Goal: Transaction & Acquisition: Download file/media

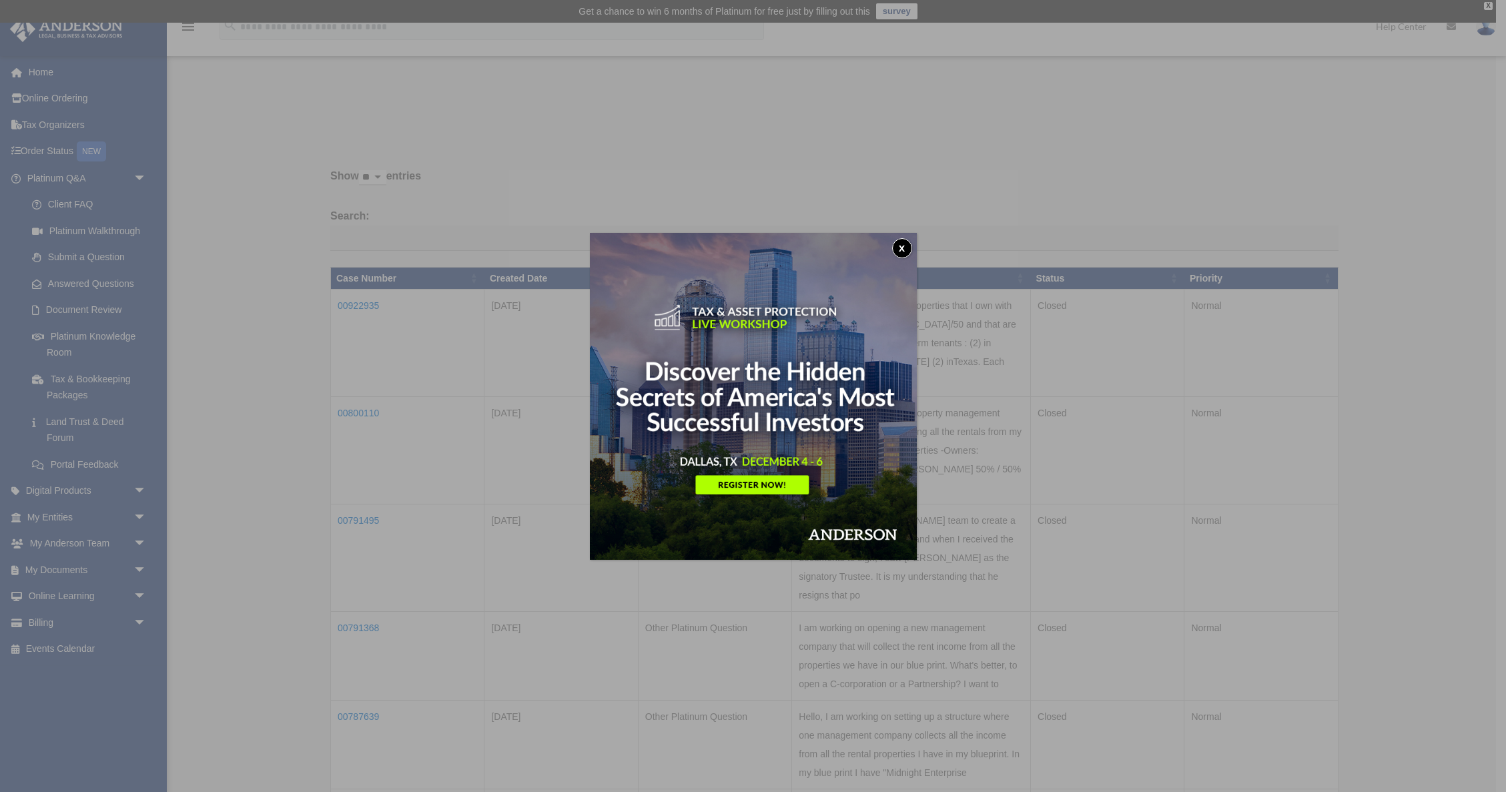
drag, startPoint x: 909, startPoint y: 247, endPoint x: 464, endPoint y: 379, distance: 463.5
click at [909, 247] on button "x" at bounding box center [902, 248] width 20 height 20
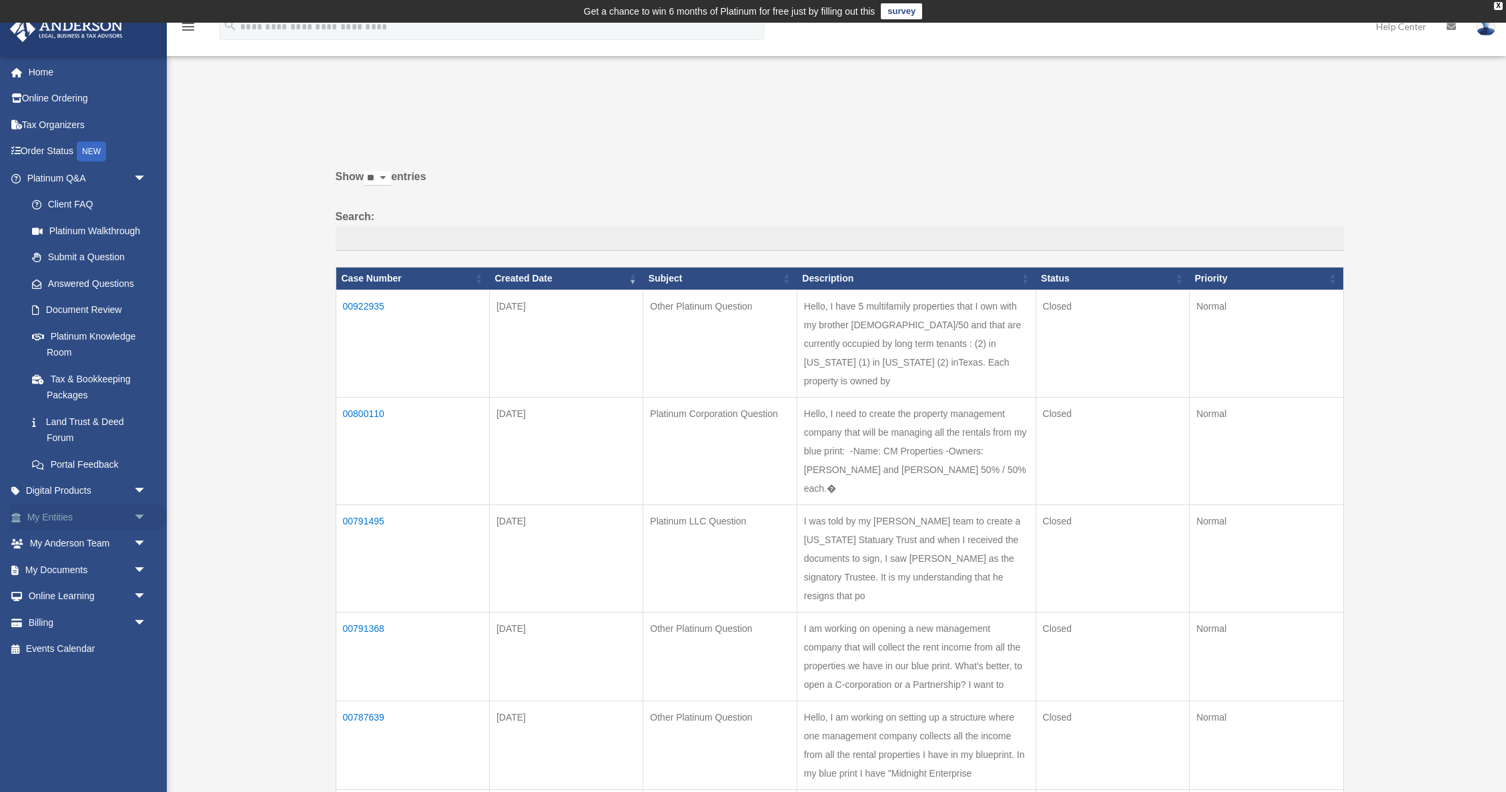
click at [141, 511] on span "arrow_drop_down" at bounding box center [146, 517] width 27 height 27
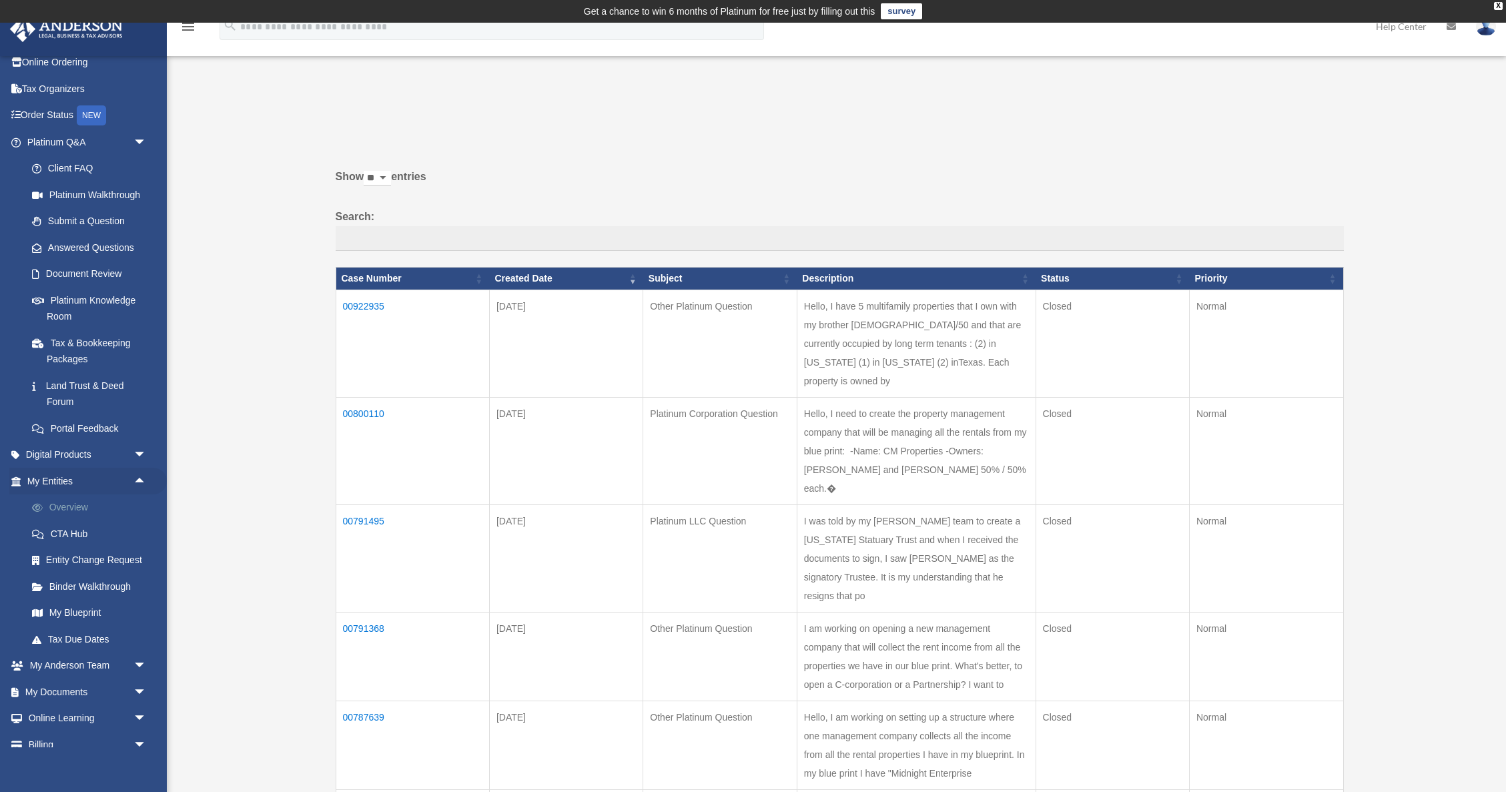
click at [68, 507] on link "Overview" at bounding box center [93, 507] width 148 height 27
click at [76, 511] on link "Overview" at bounding box center [93, 507] width 148 height 27
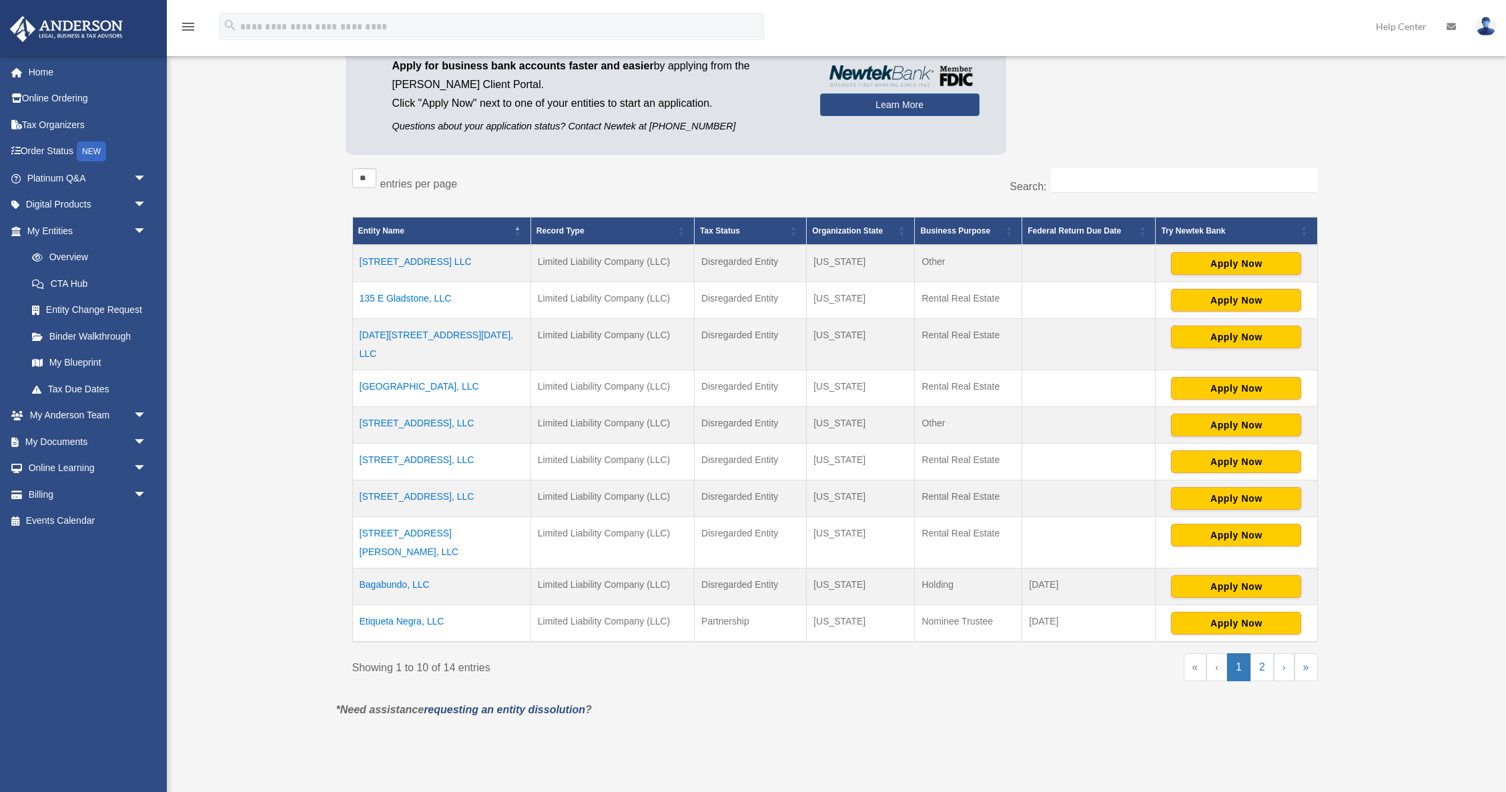
scroll to position [161, 0]
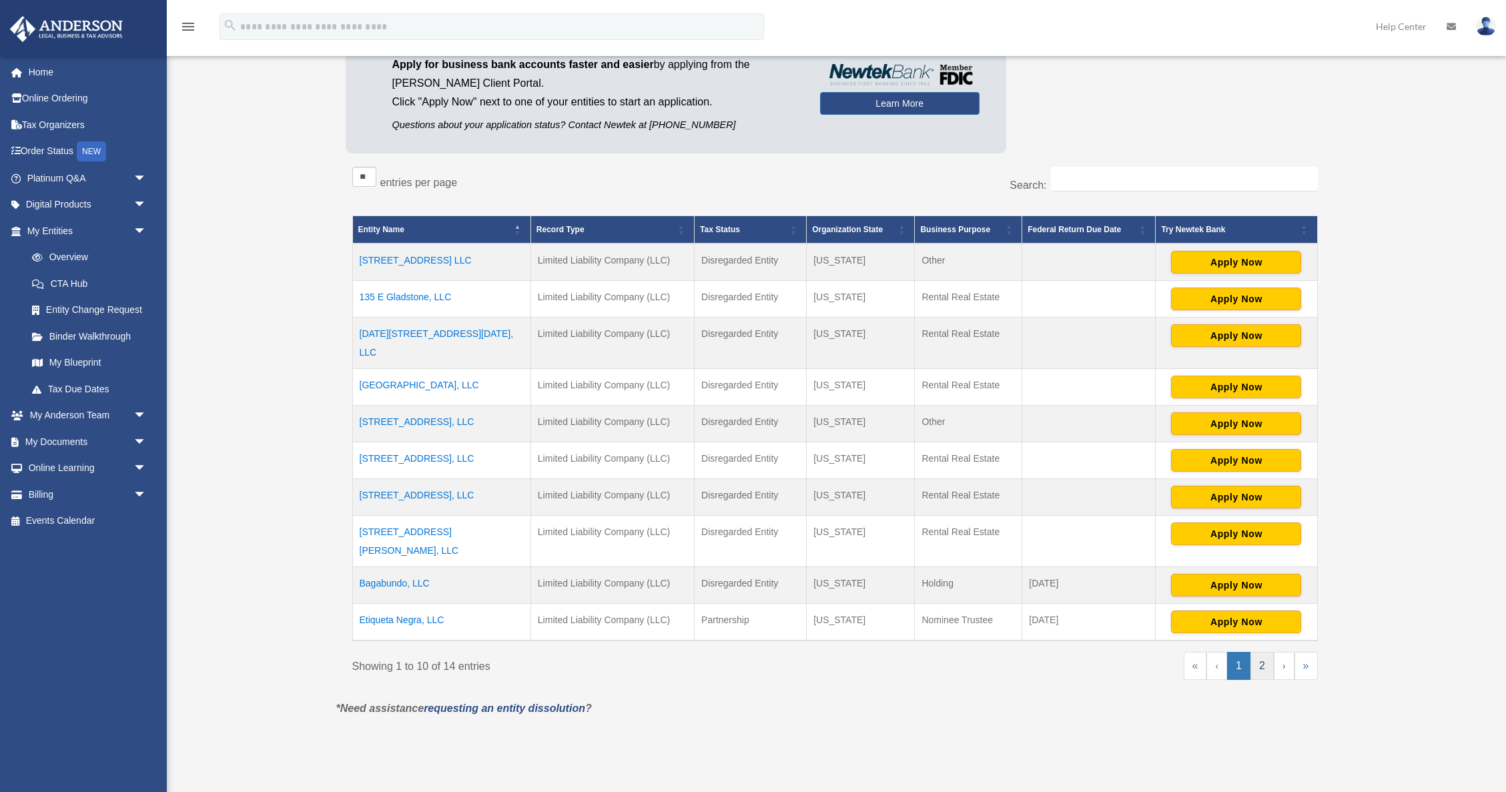
click at [1257, 652] on link "2" at bounding box center [1261, 666] width 23 height 28
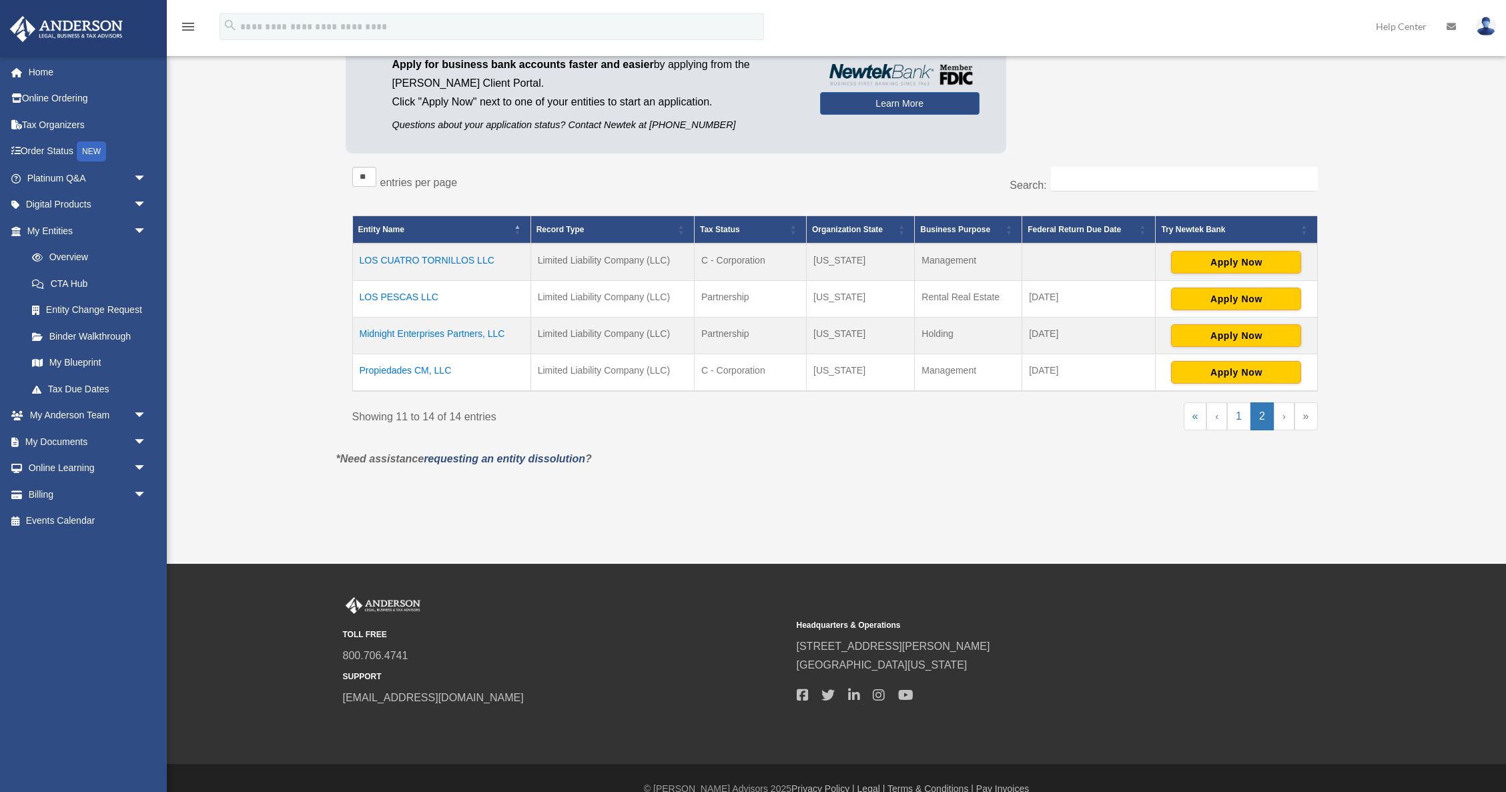
click at [474, 334] on td "Midnight Enterprises Partners, LLC" at bounding box center [441, 336] width 178 height 37
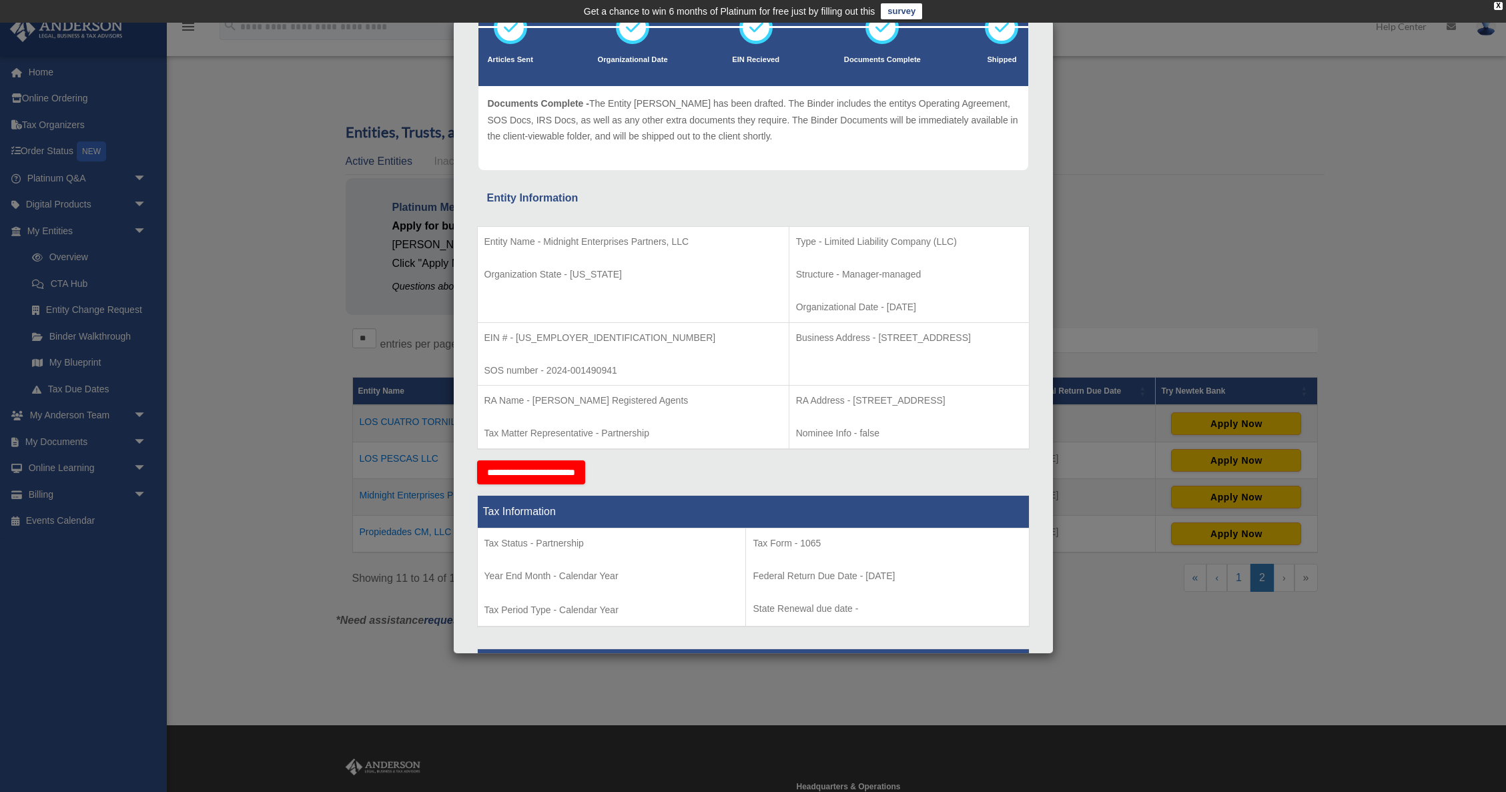
scroll to position [0, 0]
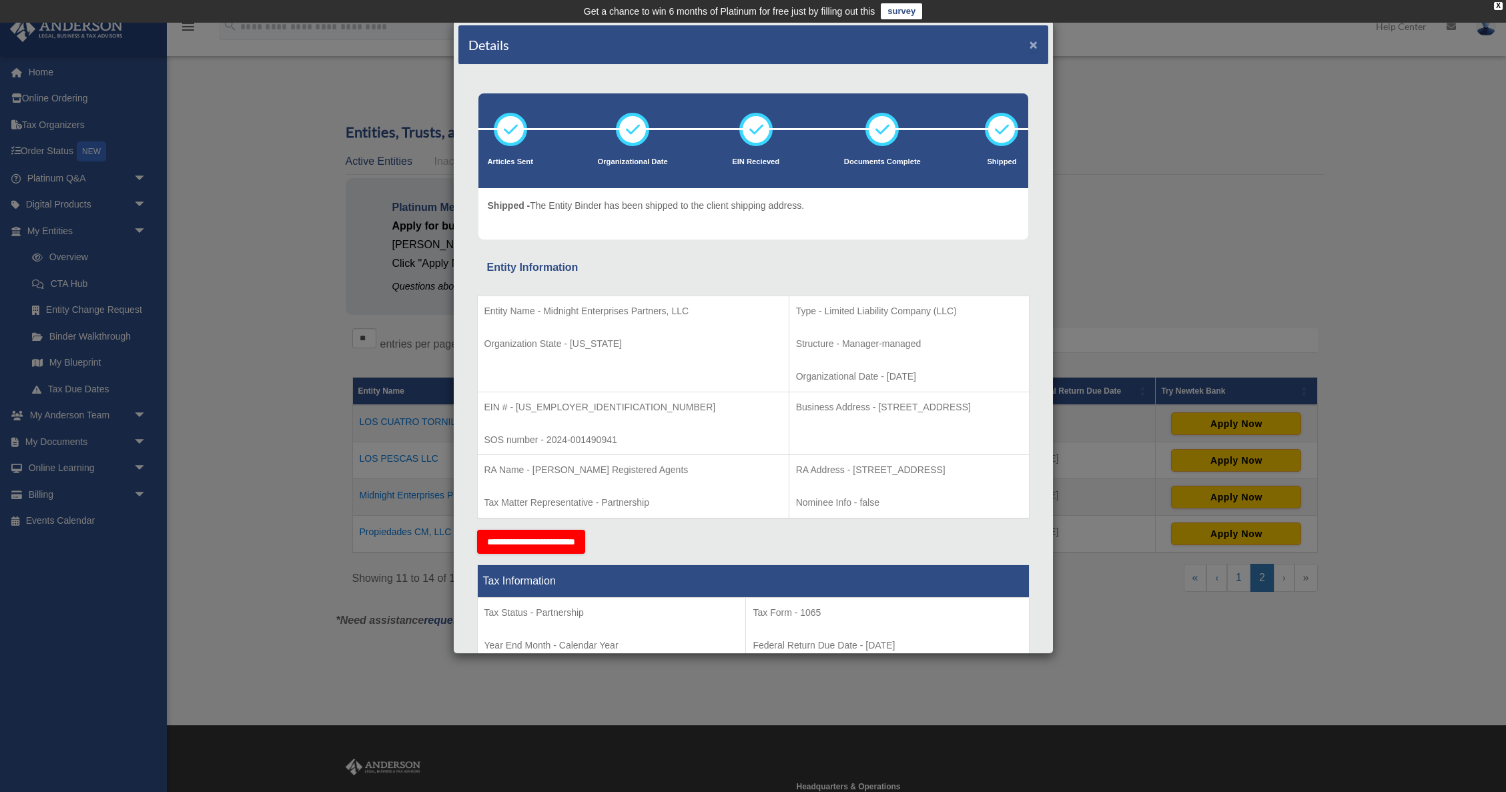
click at [1033, 47] on button "×" at bounding box center [1033, 44] width 9 height 14
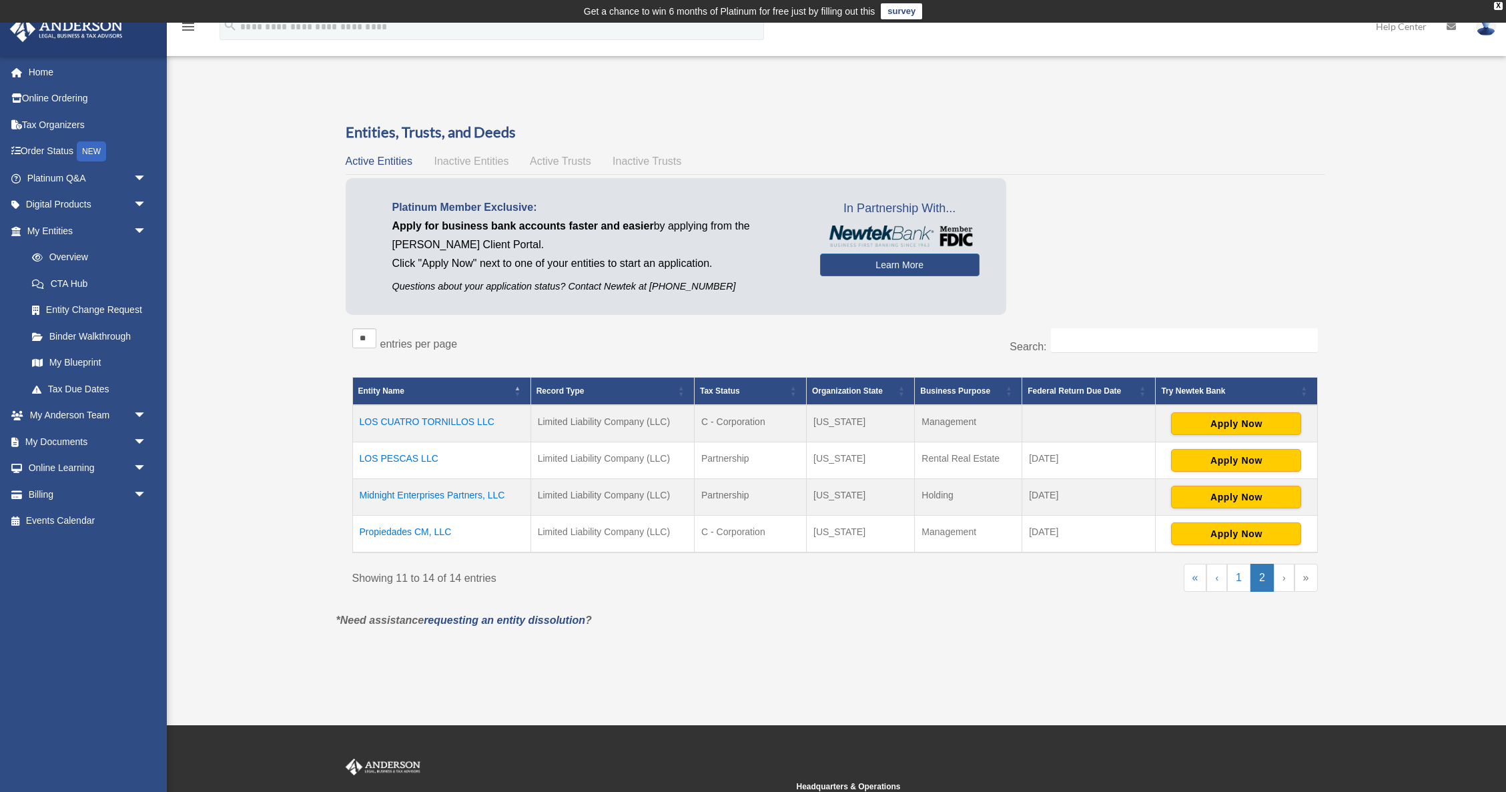
click at [445, 497] on td "Midnight Enterprises Partners, LLC" at bounding box center [441, 497] width 178 height 37
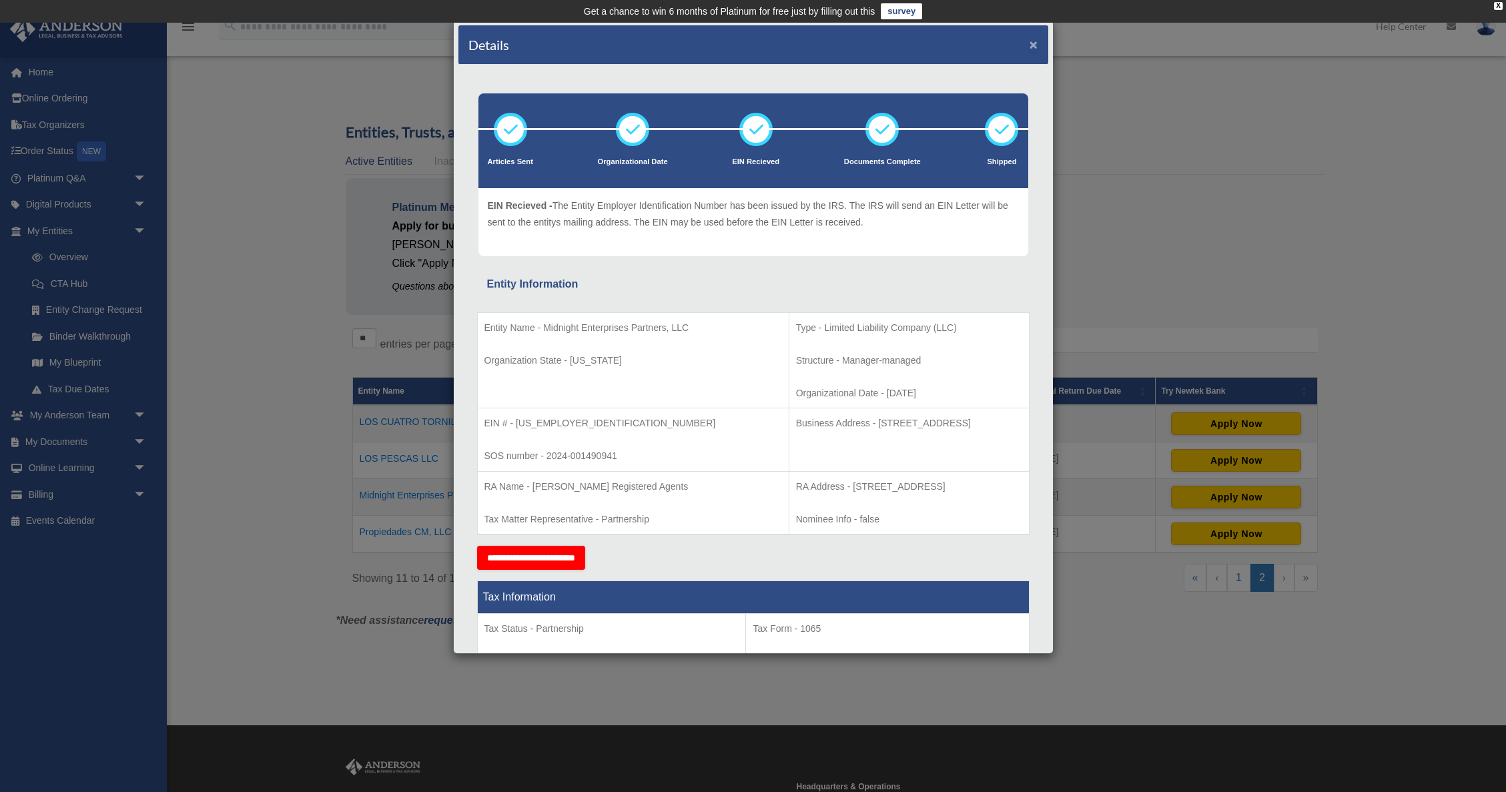
click at [1029, 43] on button "×" at bounding box center [1033, 44] width 9 height 14
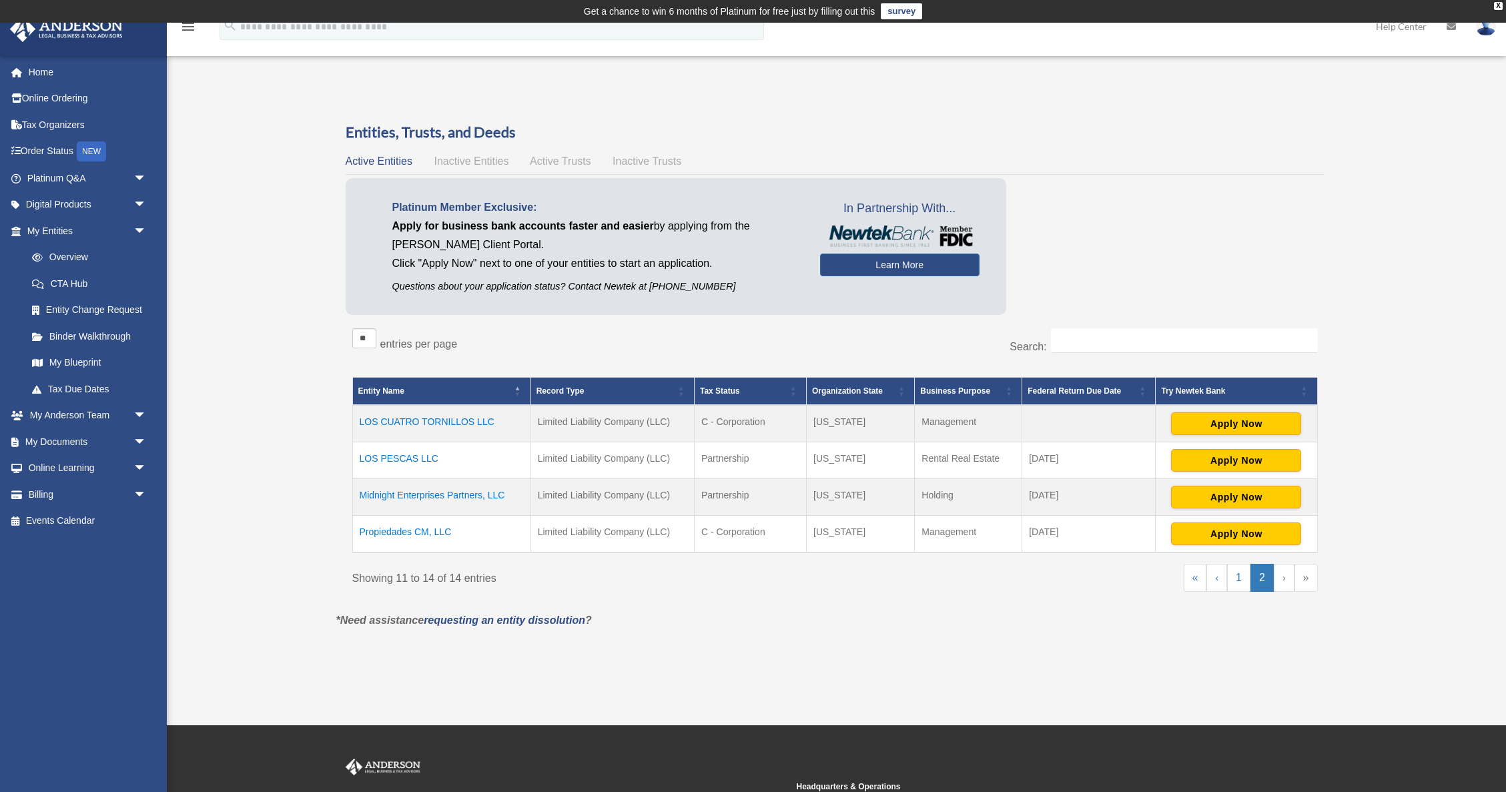
click at [444, 496] on td "Midnight Enterprises Partners, LLC" at bounding box center [441, 497] width 178 height 37
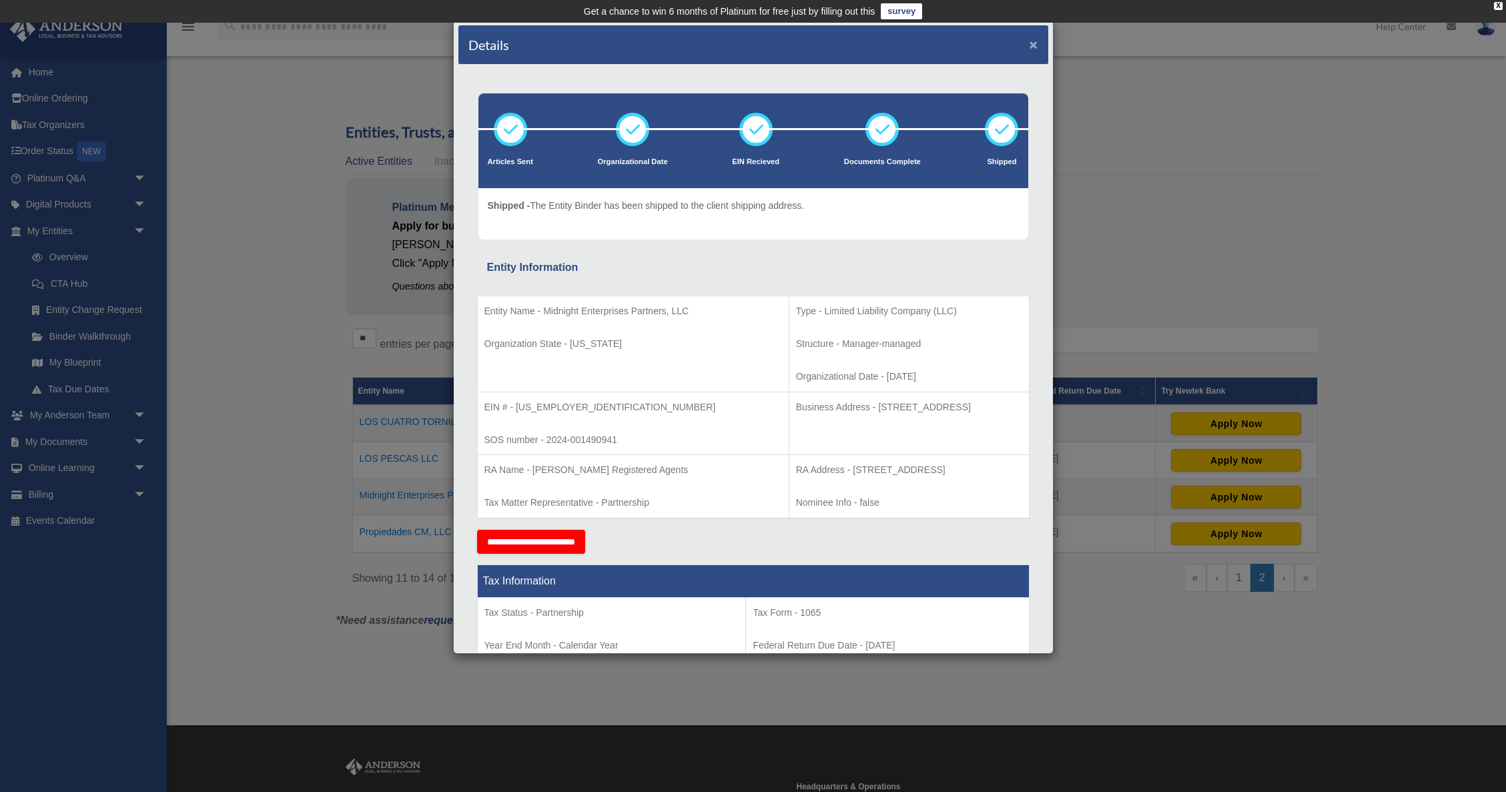
click at [1033, 46] on button "×" at bounding box center [1033, 44] width 9 height 14
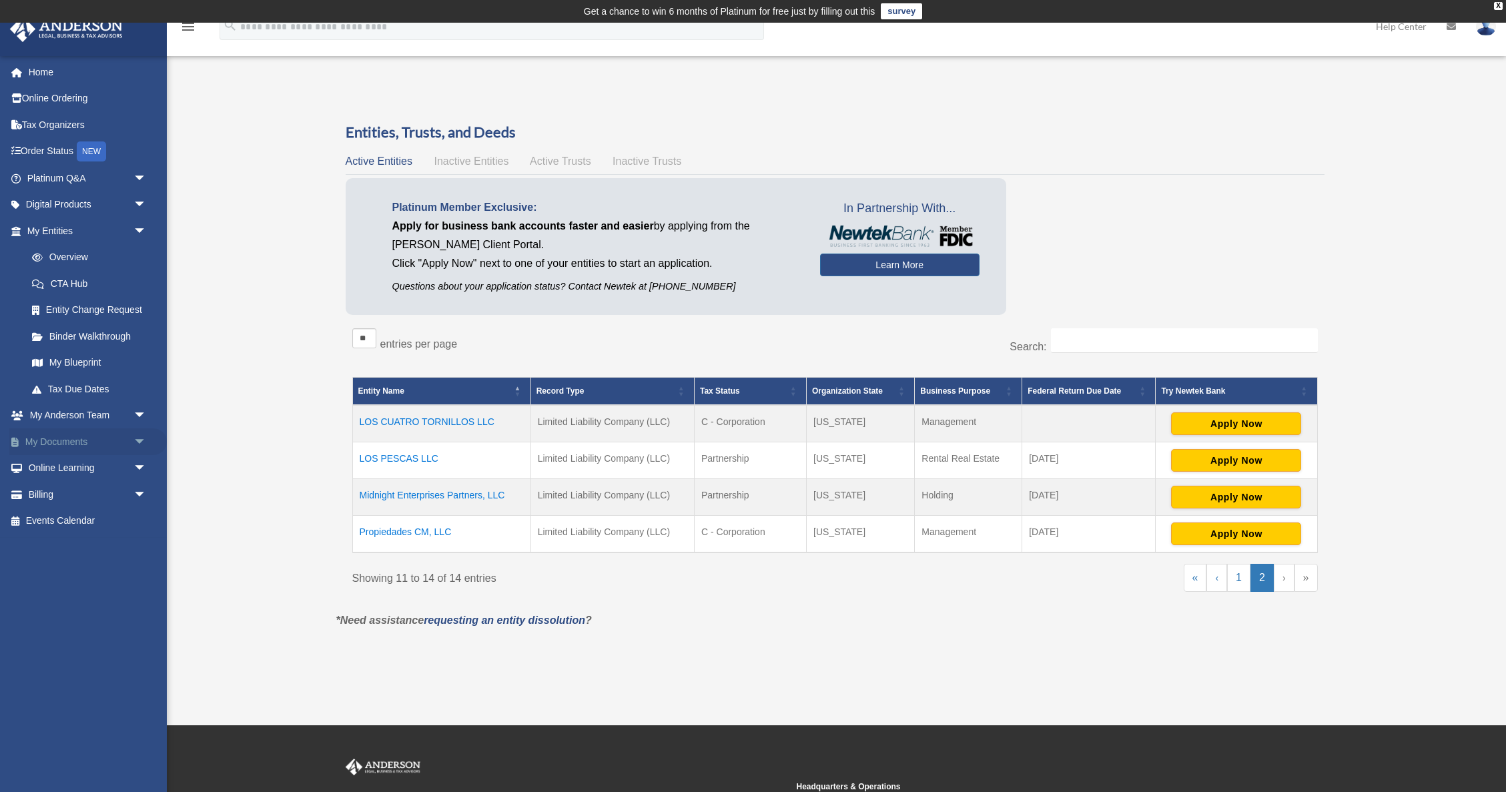
click at [91, 450] on link "My Documents arrow_drop_down" at bounding box center [87, 441] width 157 height 27
click at [139, 439] on span "arrow_drop_down" at bounding box center [146, 441] width 27 height 27
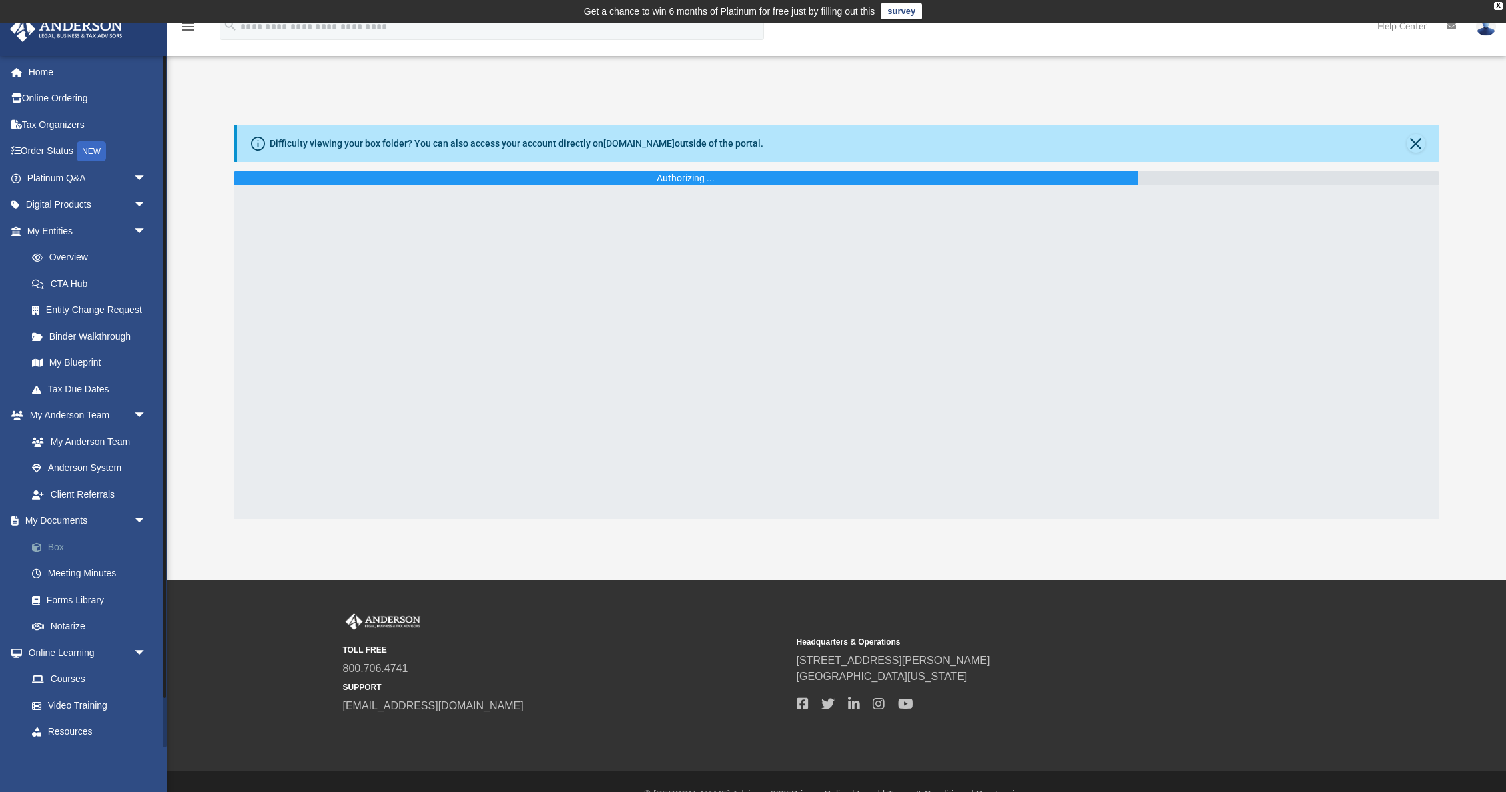
click at [57, 544] on link "Box" at bounding box center [93, 547] width 148 height 27
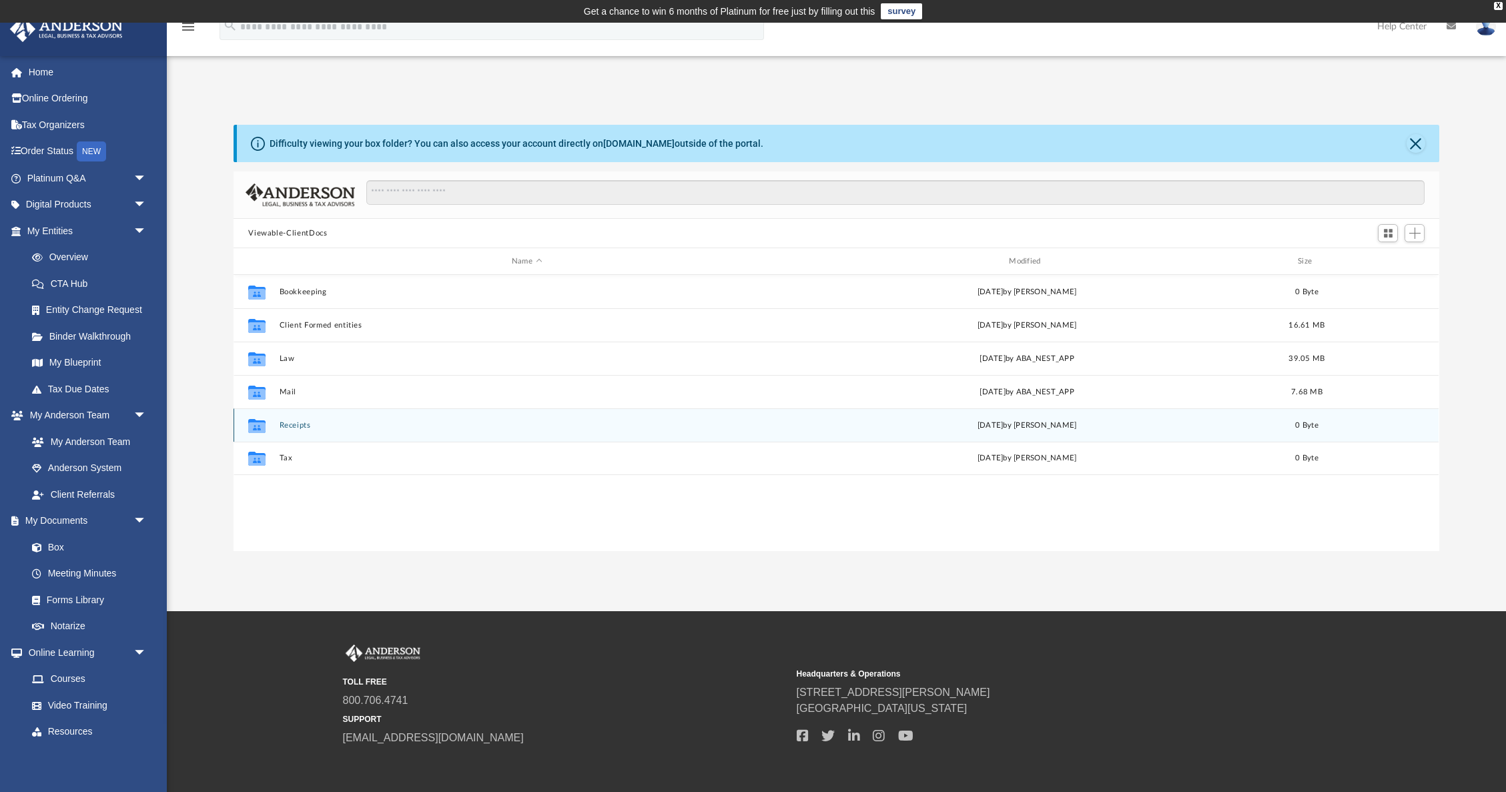
scroll to position [303, 1205]
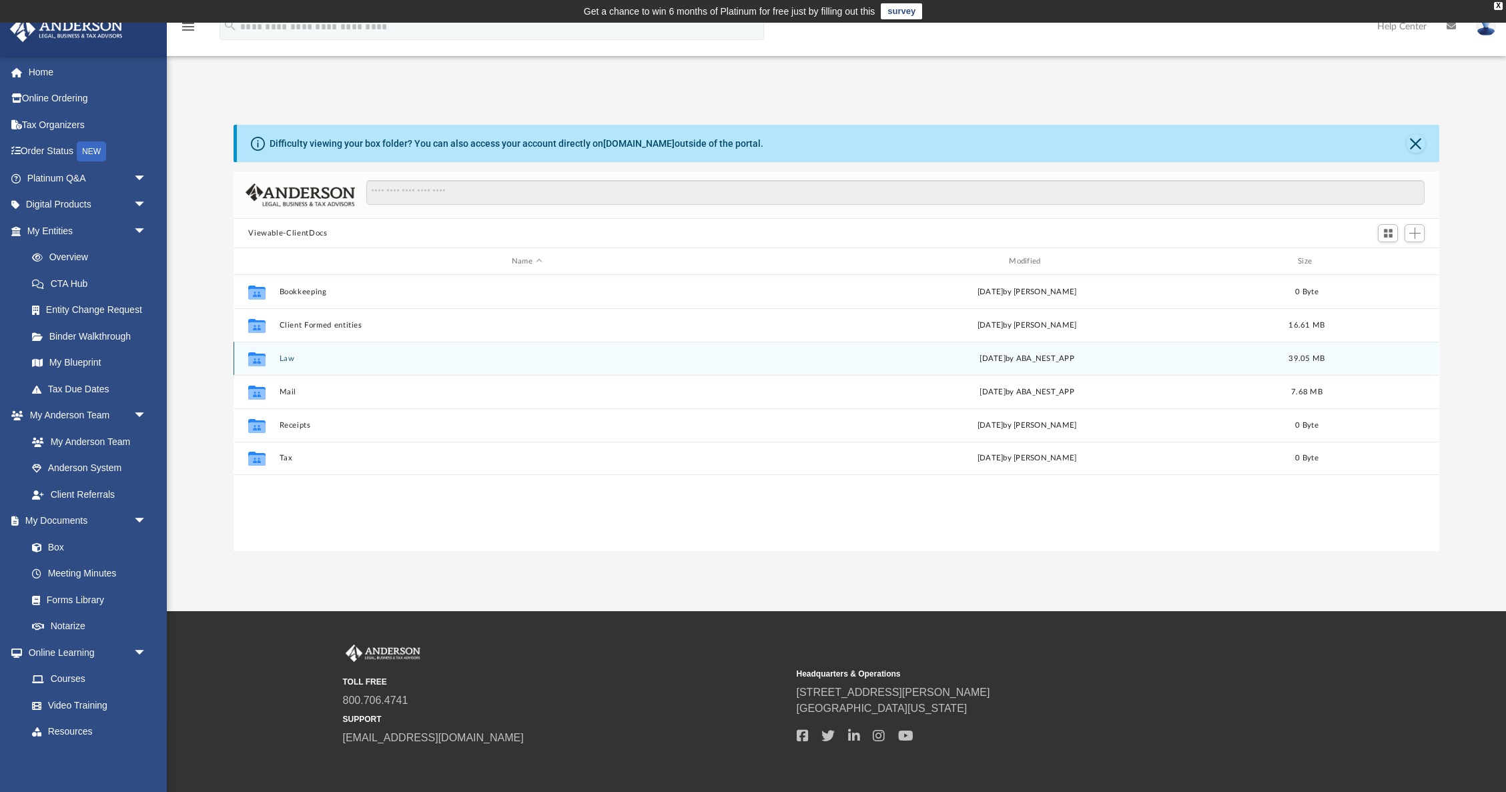
click at [280, 358] on button "Law" at bounding box center [527, 358] width 494 height 9
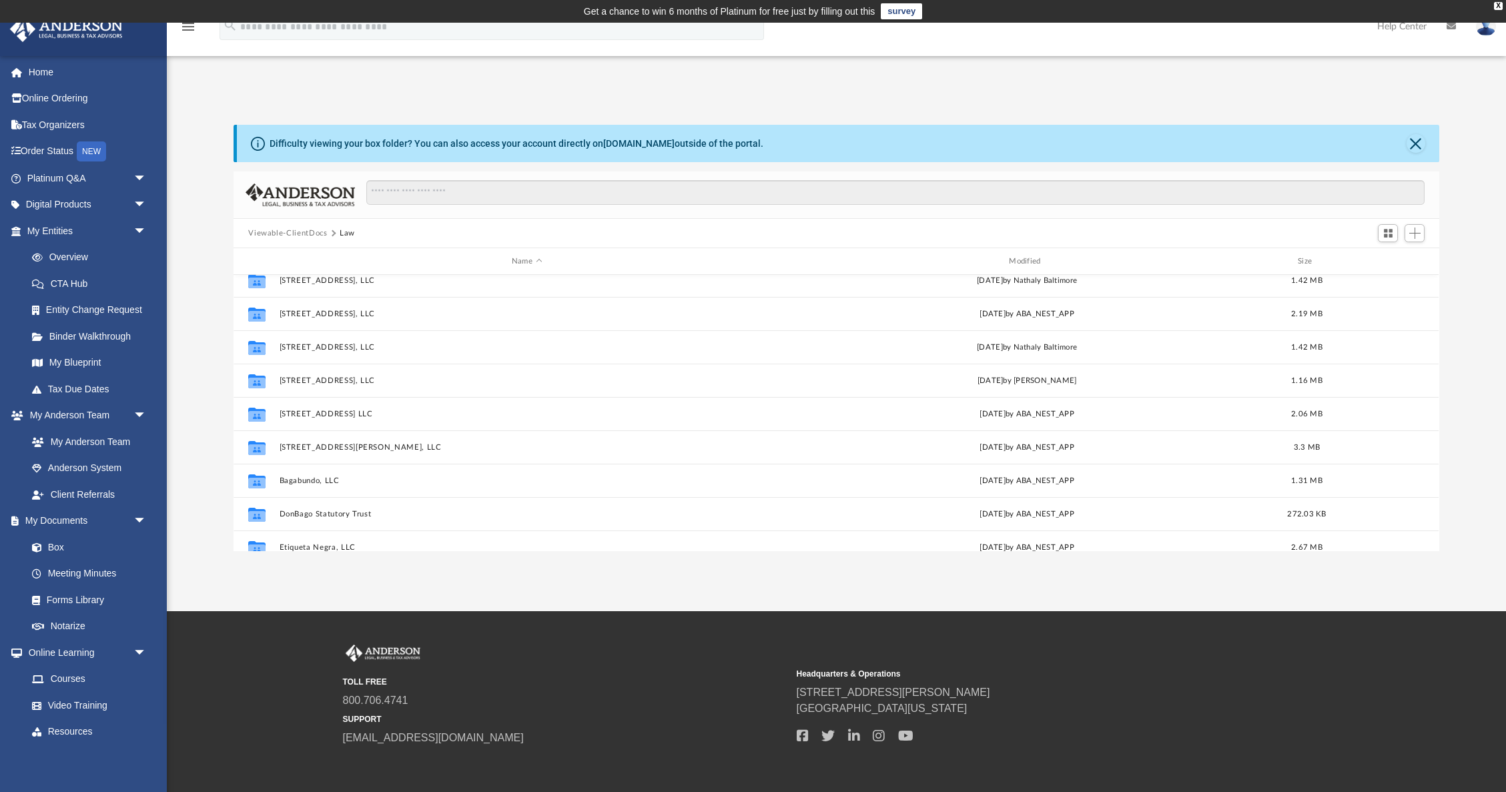
scroll to position [324, 0]
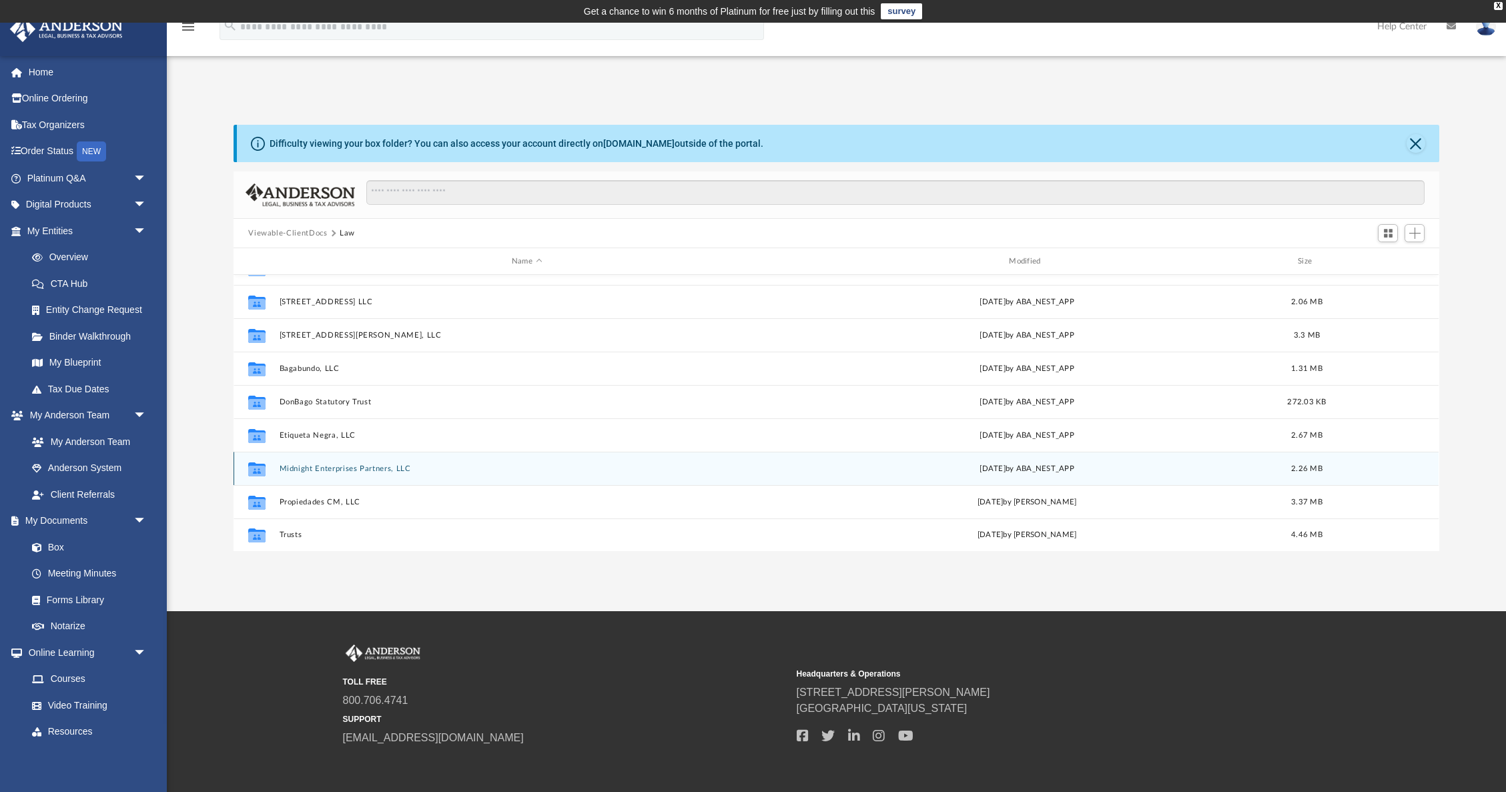
click at [480, 472] on div "Collaborated Folder Midnight Enterprises Partners, LLC [DATE] by ABA_NEST_APP 2…" at bounding box center [835, 468] width 1205 height 33
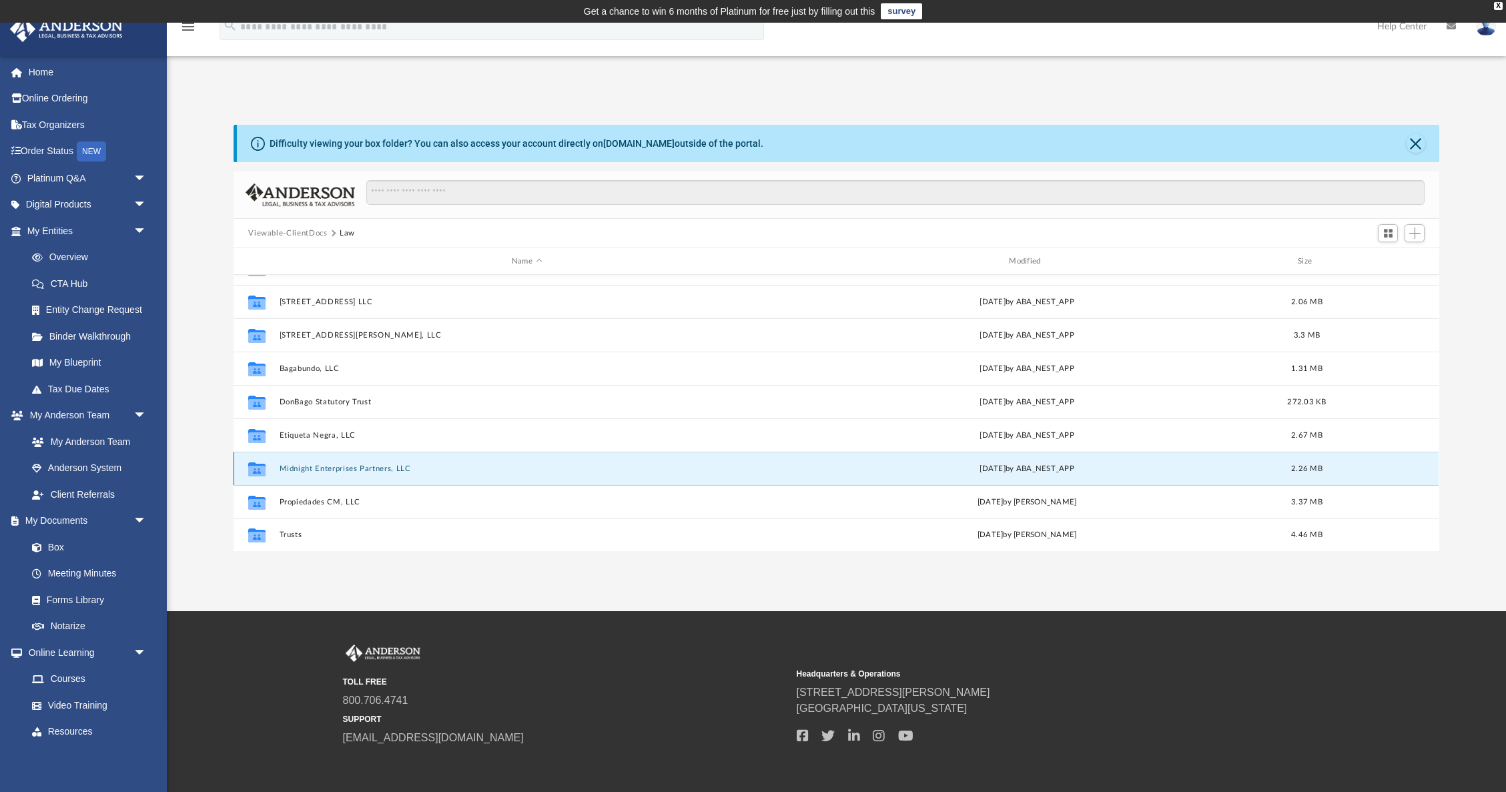
click at [396, 469] on button "Midnight Enterprises Partners, LLC" at bounding box center [527, 468] width 494 height 9
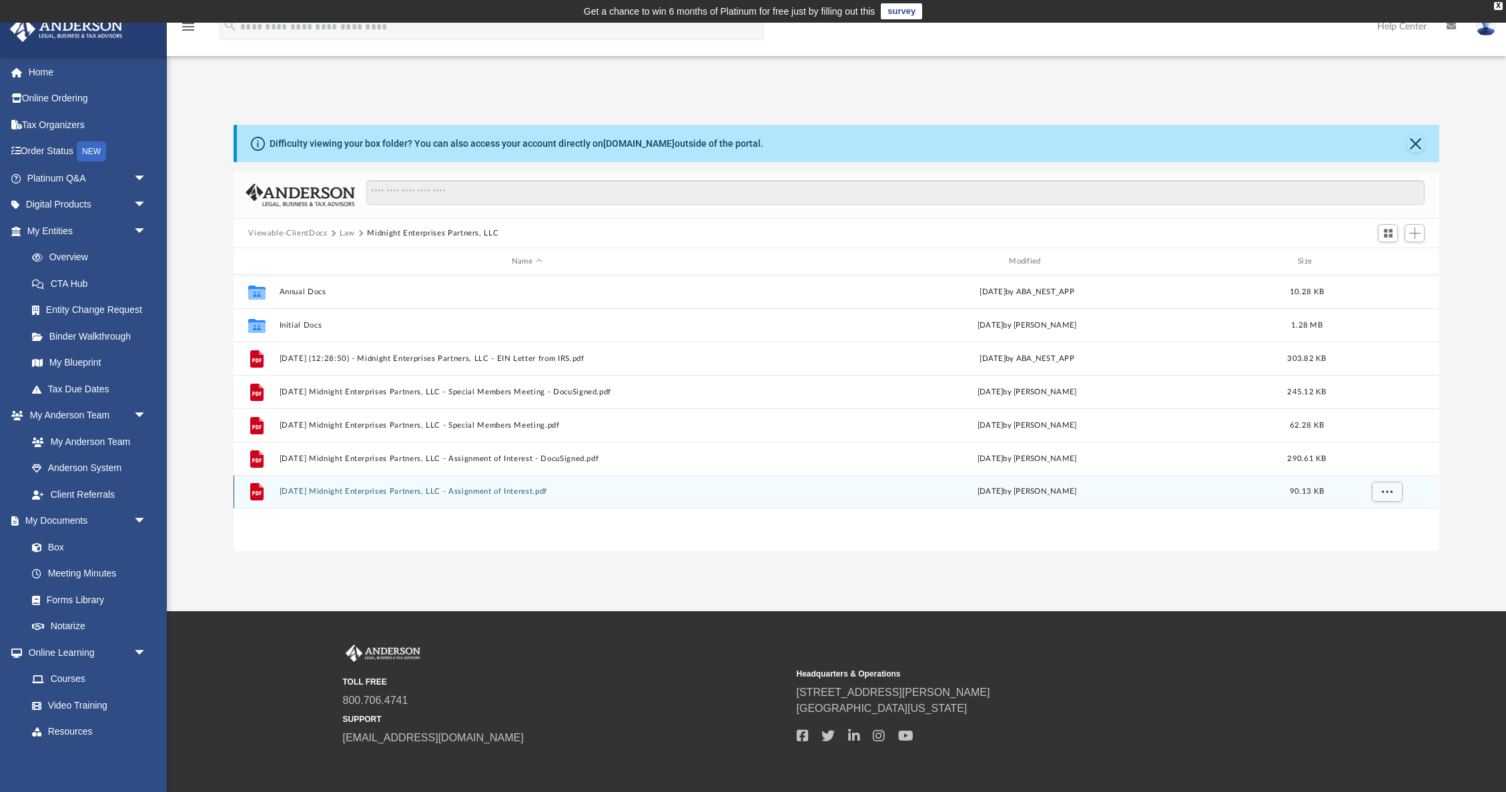
scroll to position [52, 0]
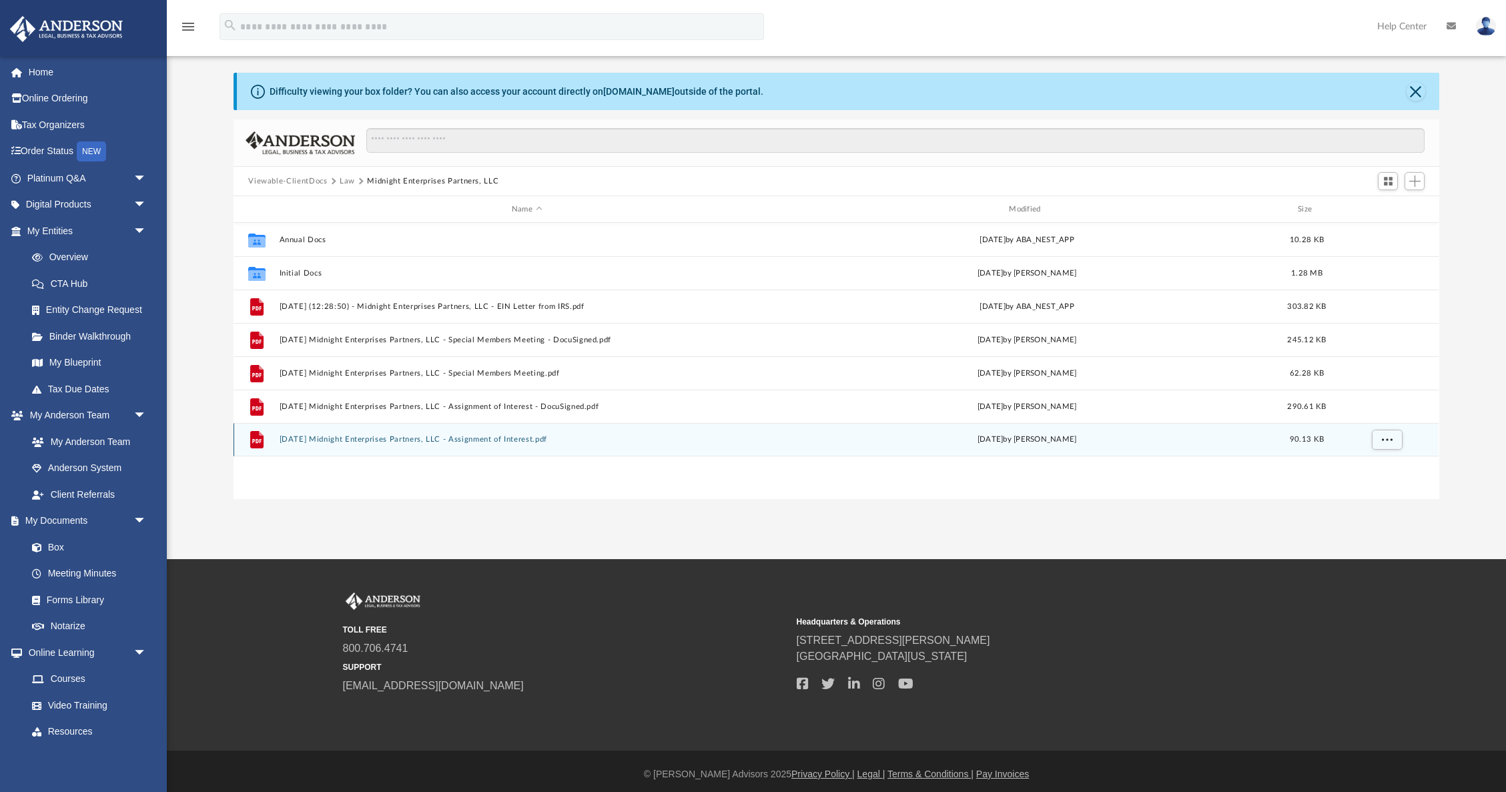
click at [536, 441] on button "[DATE] Midnight Enterprises Partners, LLC - Assignment of Interest.pdf" at bounding box center [527, 439] width 494 height 9
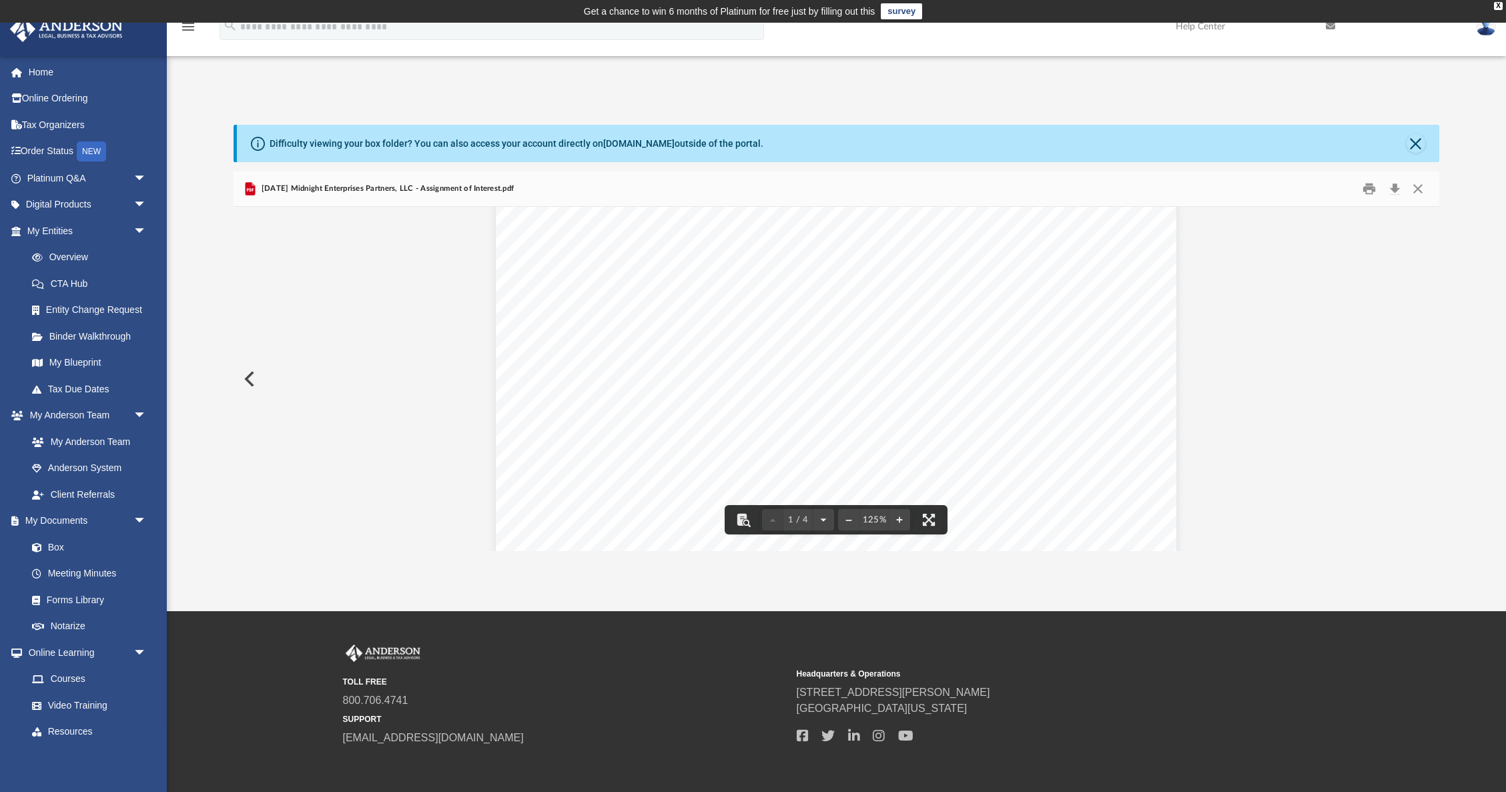
scroll to position [0, 0]
click at [252, 377] on button "Preview" at bounding box center [247, 378] width 29 height 37
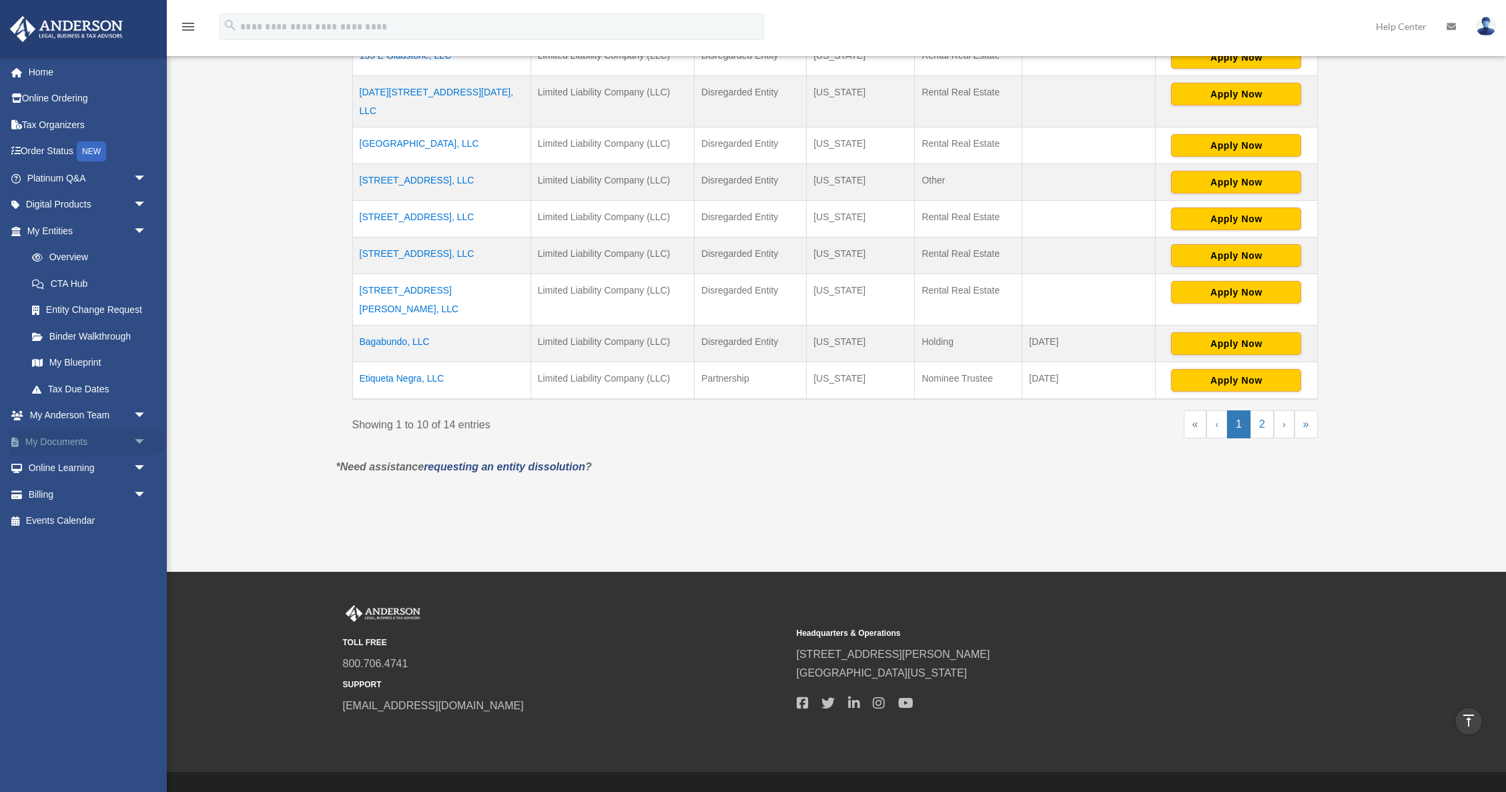
scroll to position [387, 0]
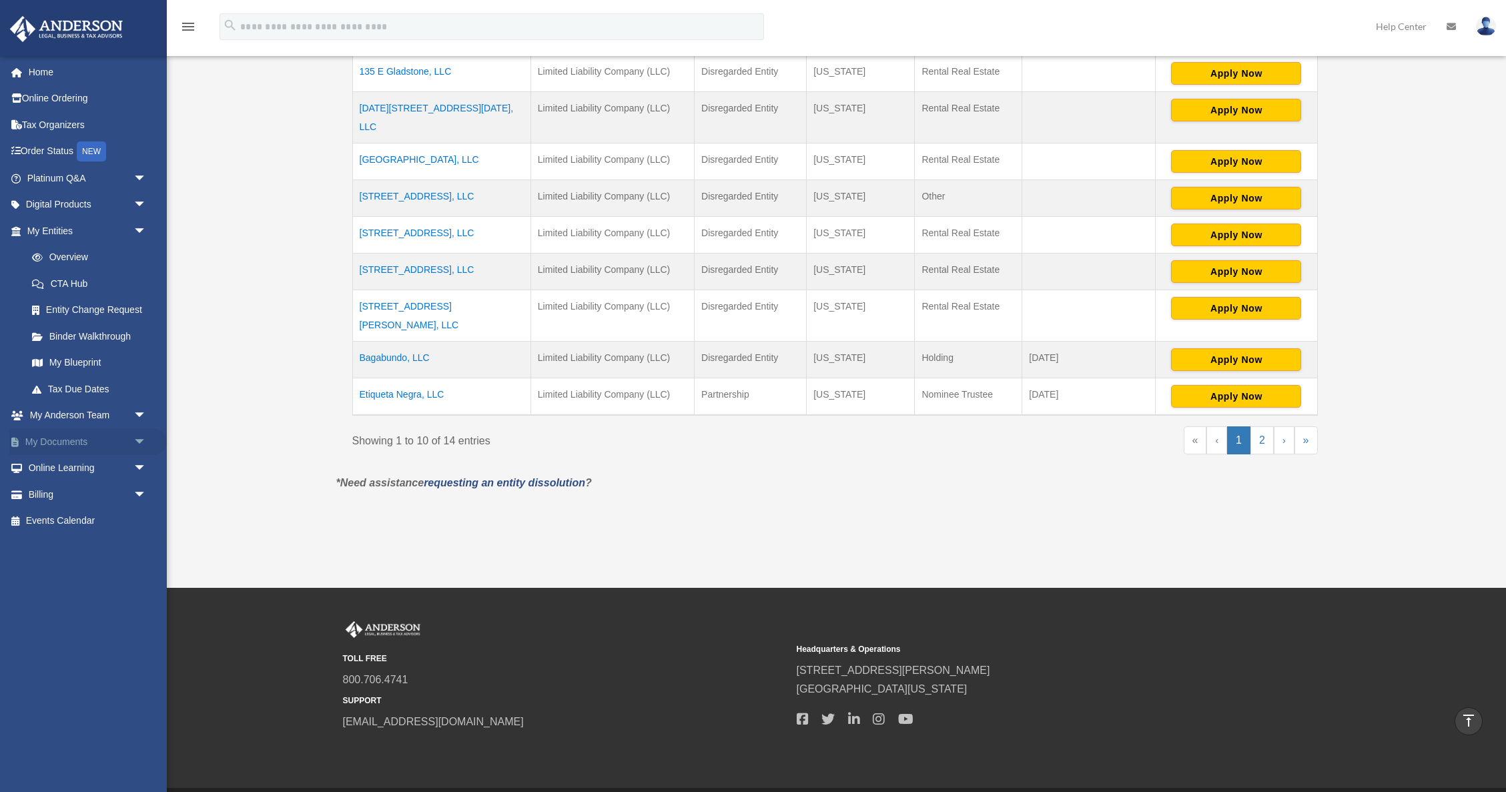
click at [87, 440] on link "My Documents arrow_drop_down" at bounding box center [87, 441] width 157 height 27
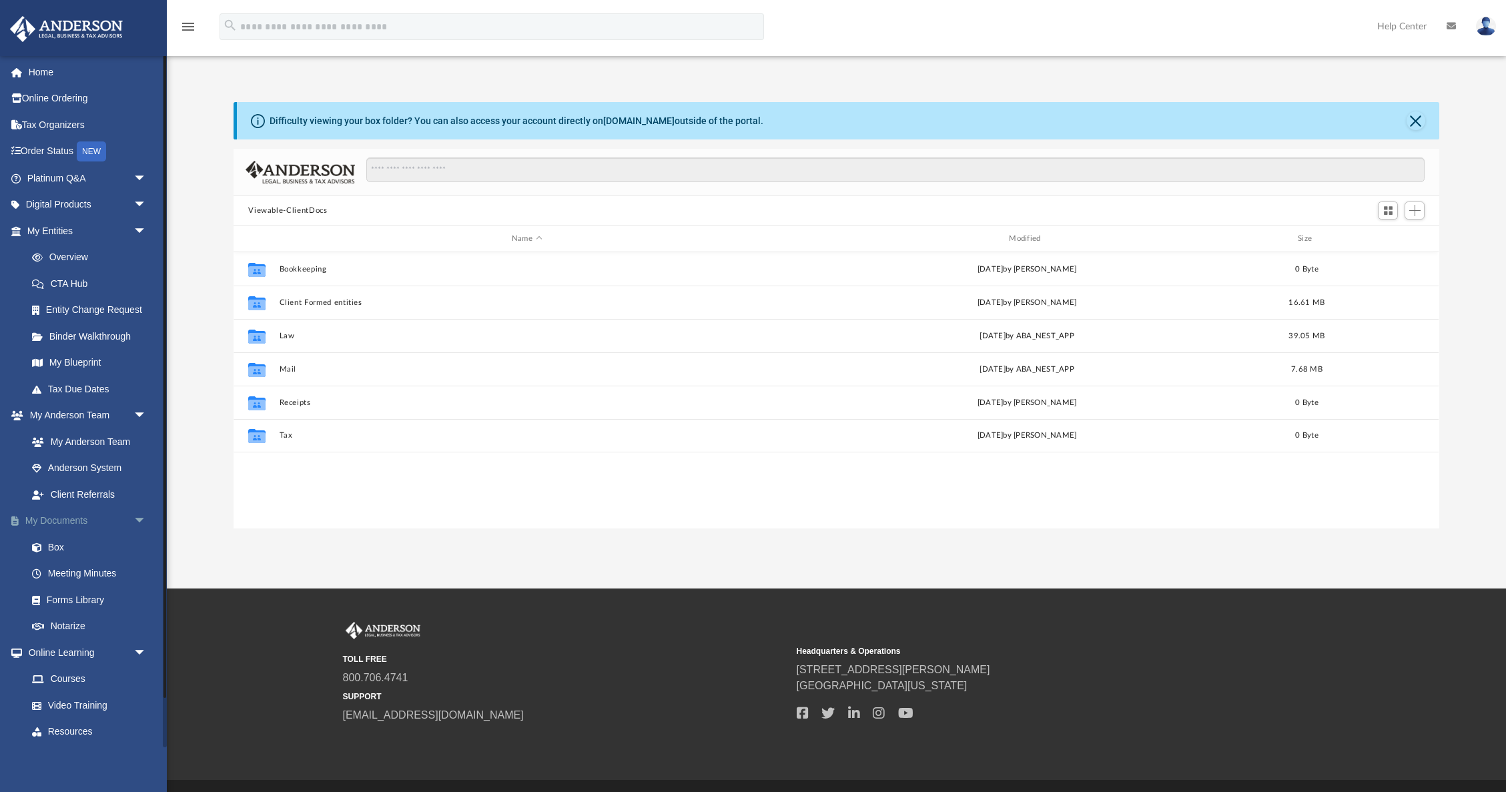
scroll to position [303, 1205]
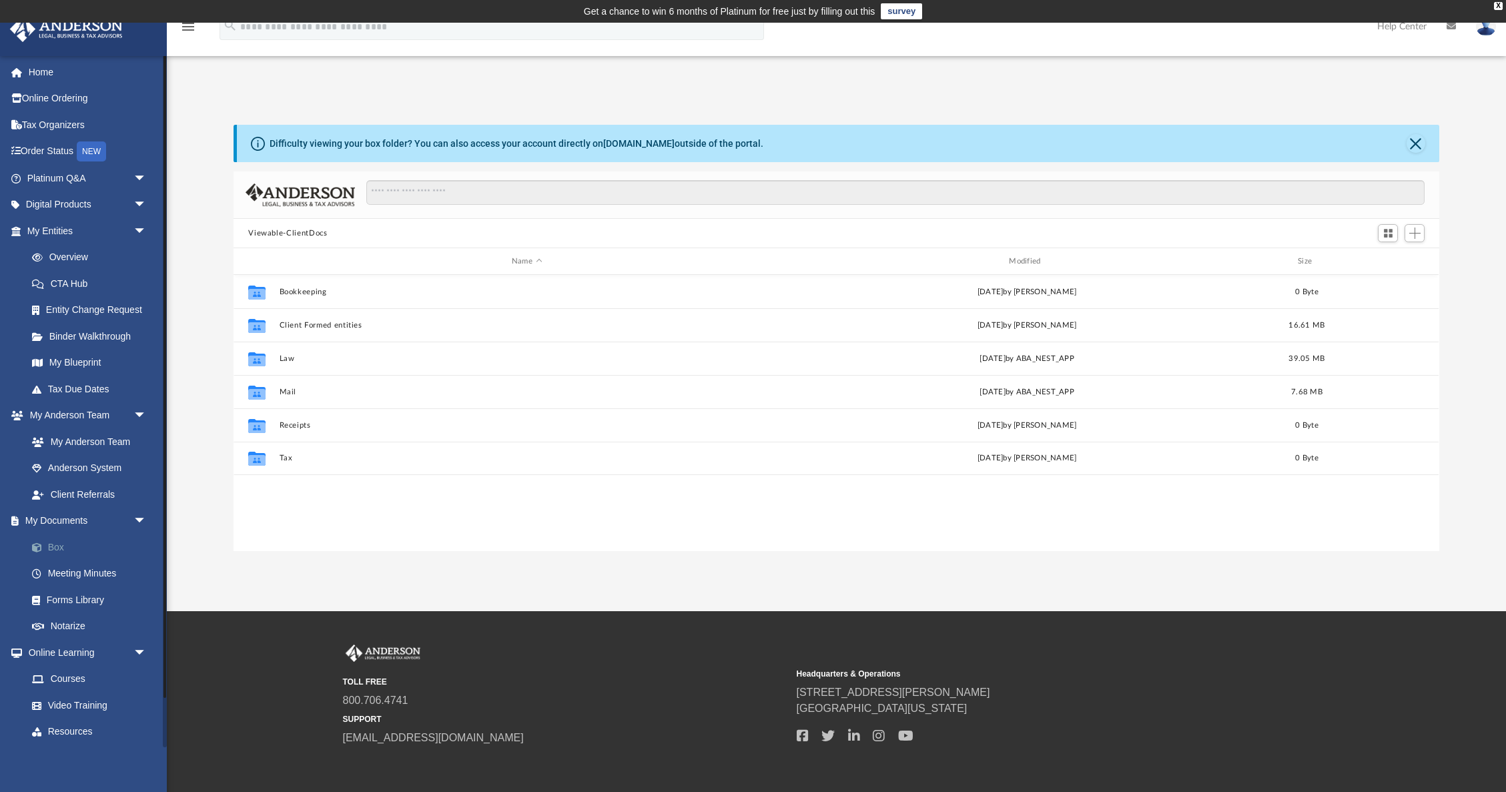
click at [93, 548] on link "Box" at bounding box center [93, 547] width 148 height 27
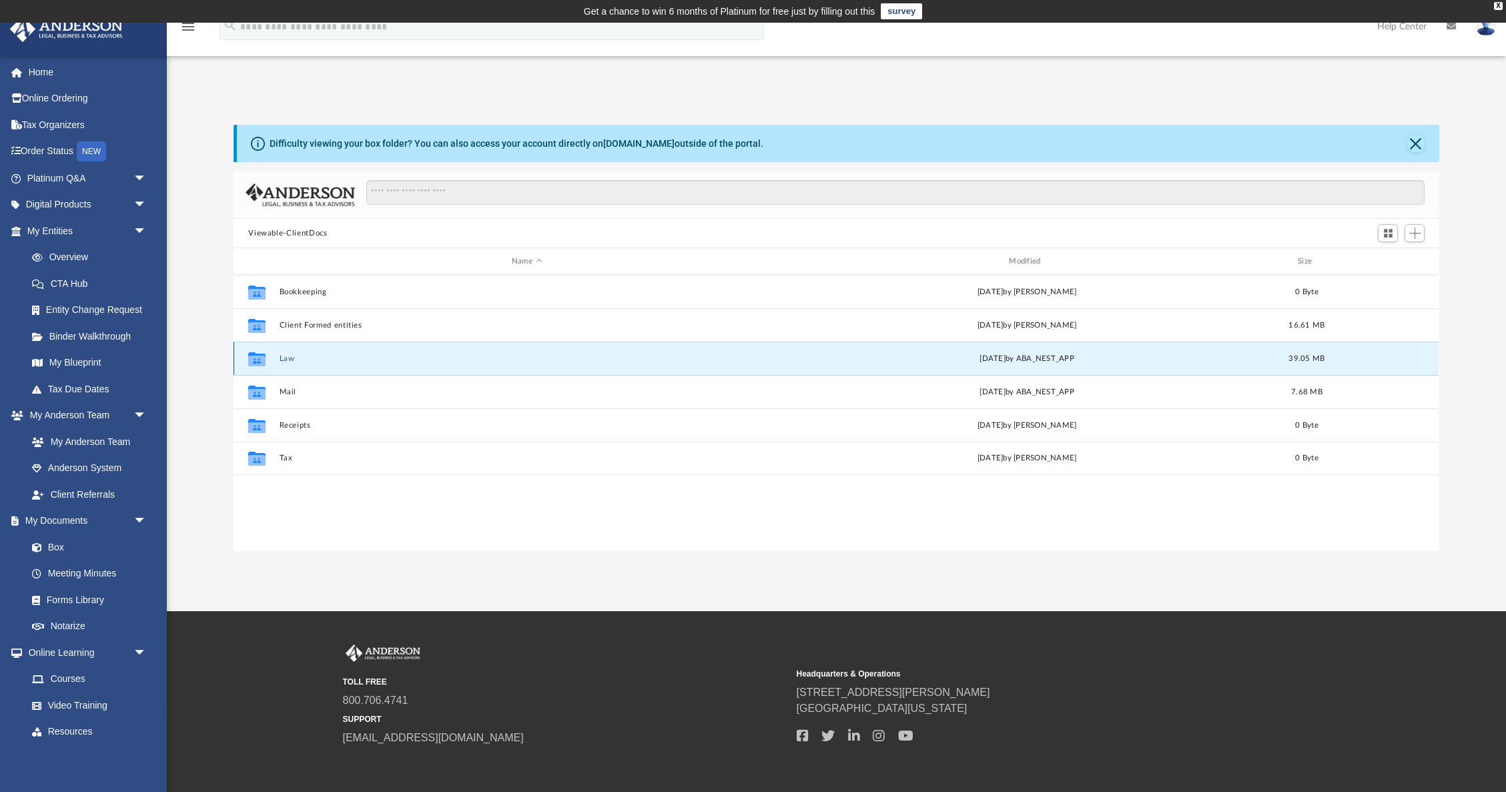
click at [286, 356] on button "Law" at bounding box center [527, 358] width 494 height 9
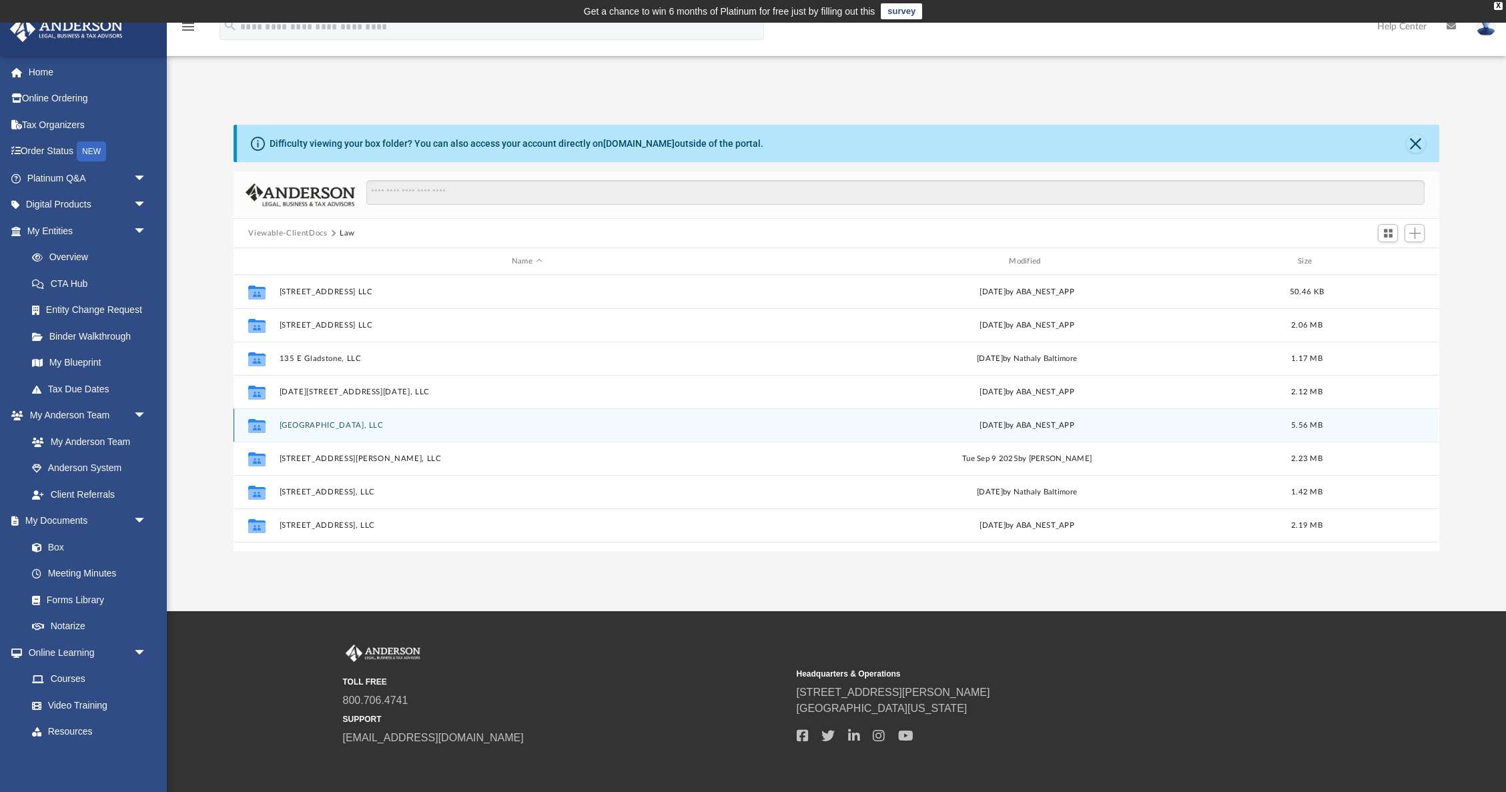
scroll to position [324, 0]
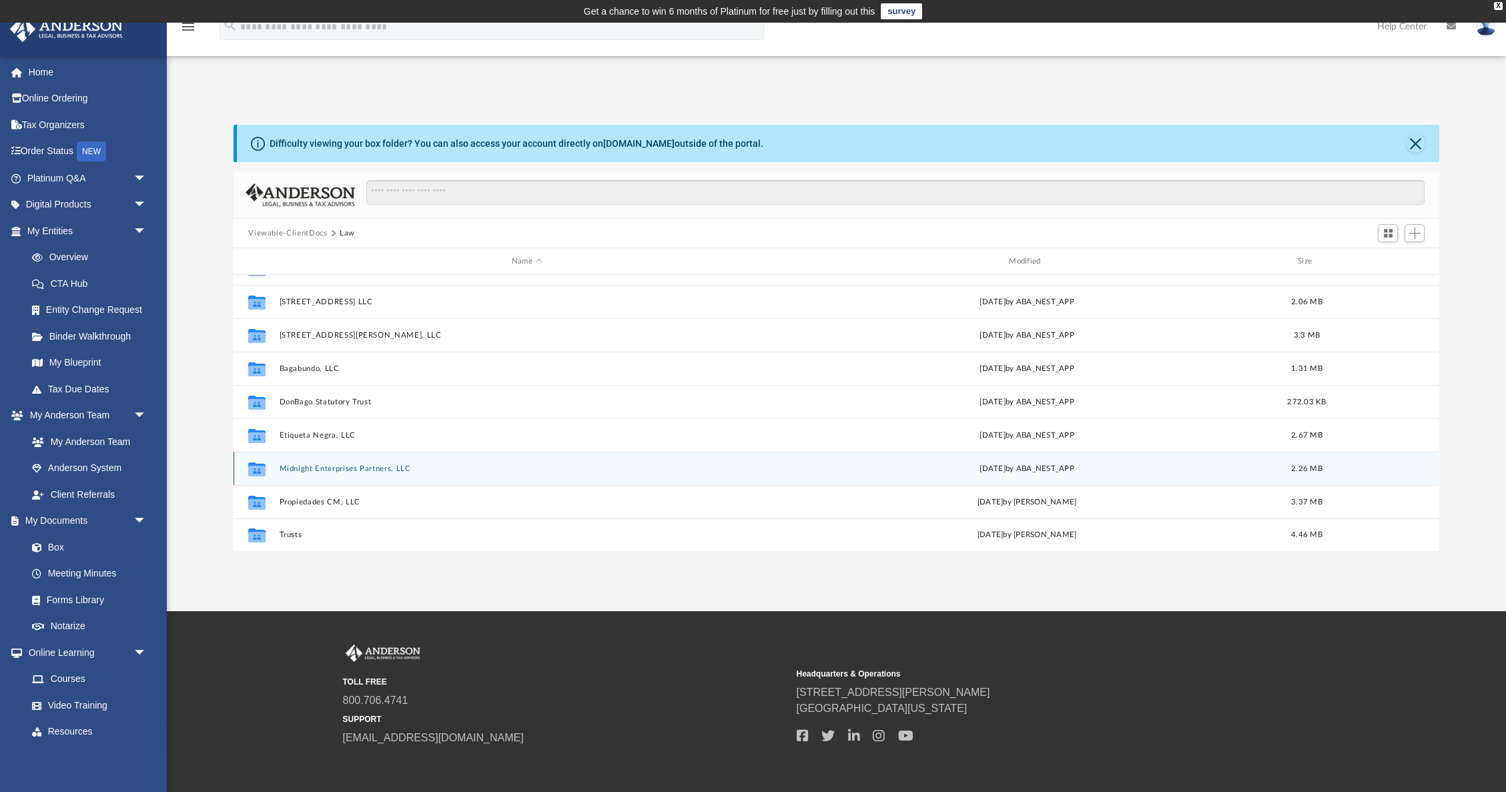
click at [354, 469] on button "Midnight Enterprises Partners, LLC" at bounding box center [527, 468] width 494 height 9
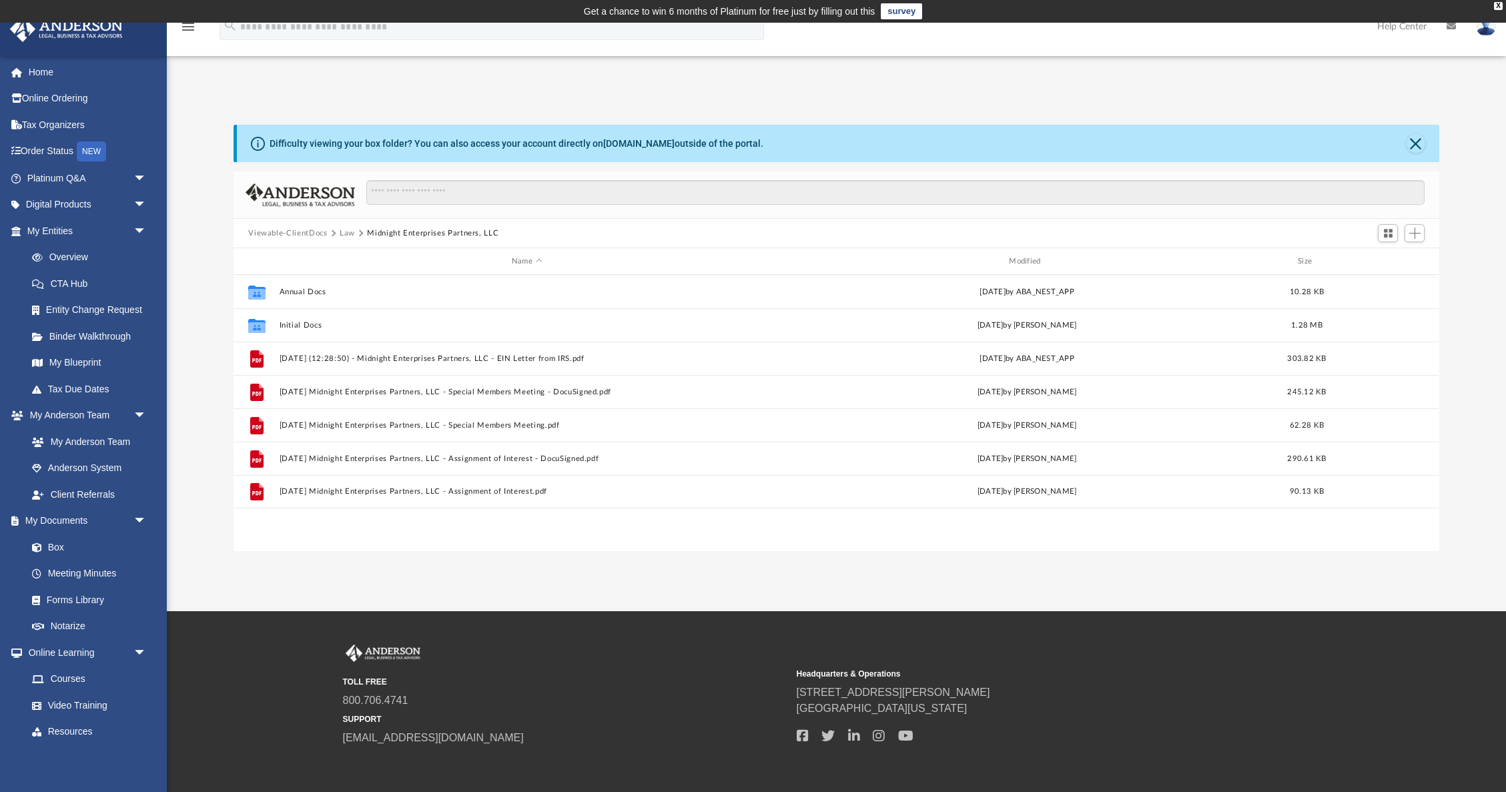
scroll to position [0, 0]
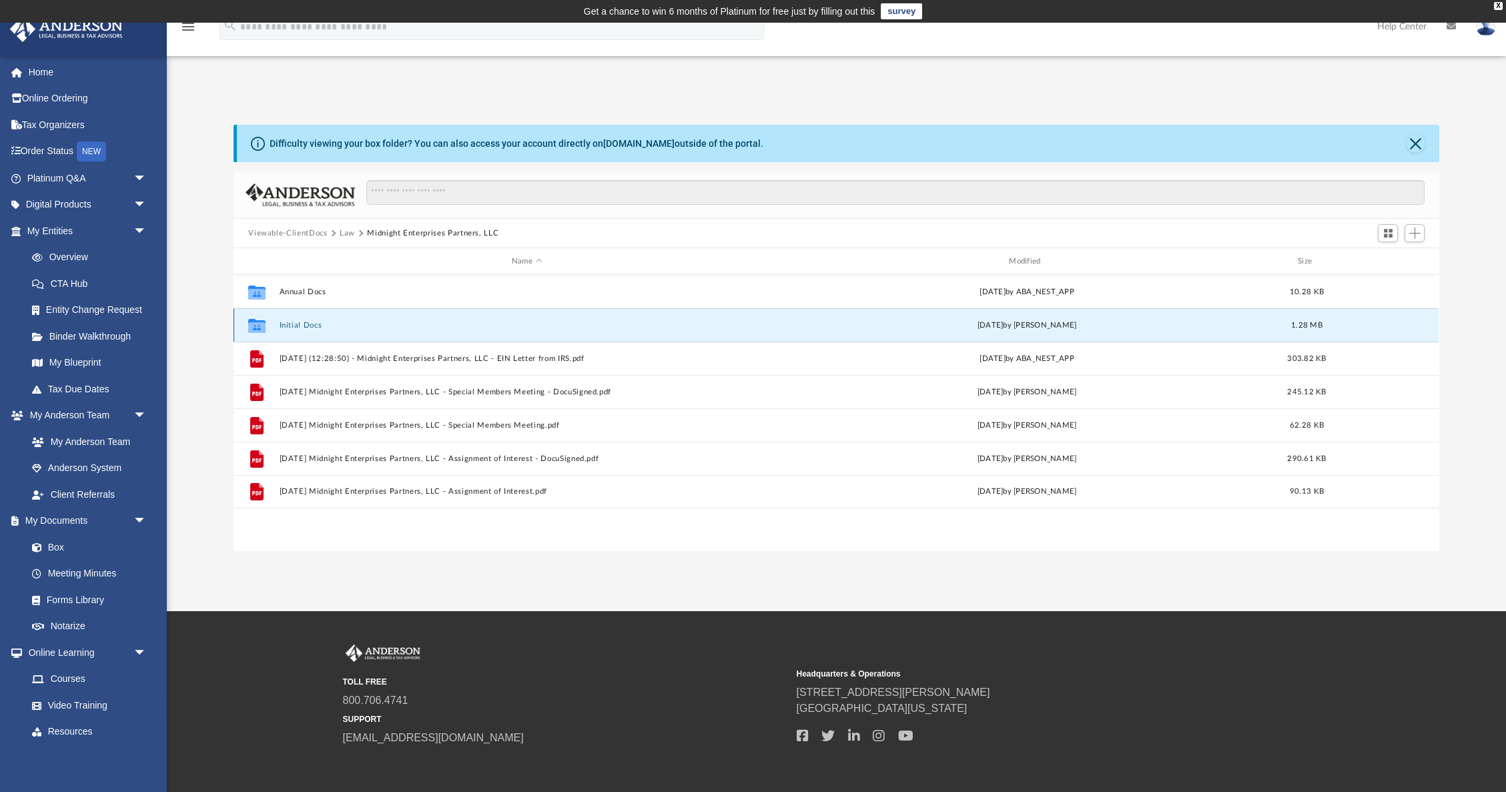
click at [304, 326] on button "Initial Docs" at bounding box center [527, 325] width 494 height 9
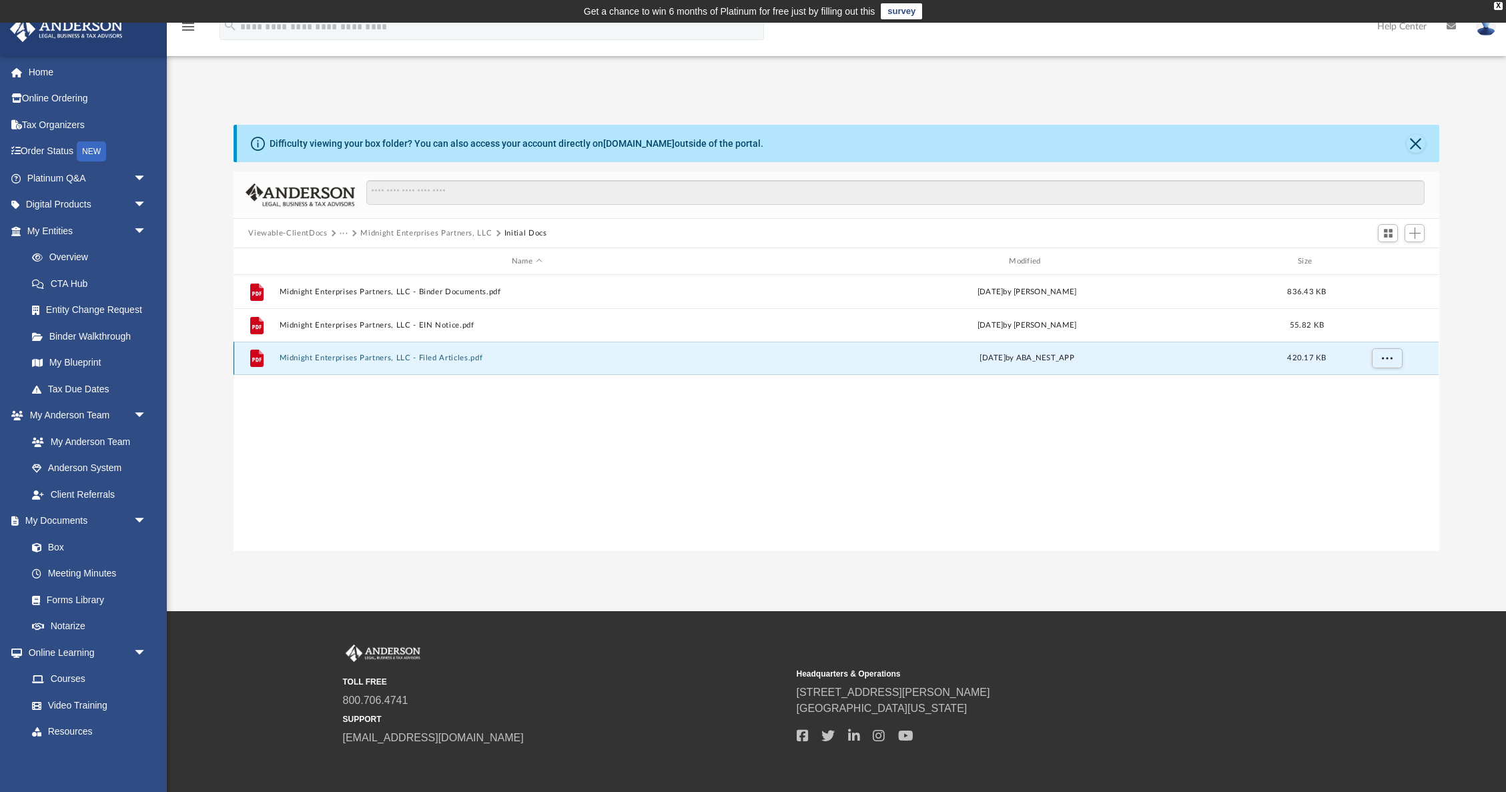
click at [376, 358] on button "Midnight Enterprises Partners, LLC - Filed Articles.pdf" at bounding box center [527, 358] width 494 height 9
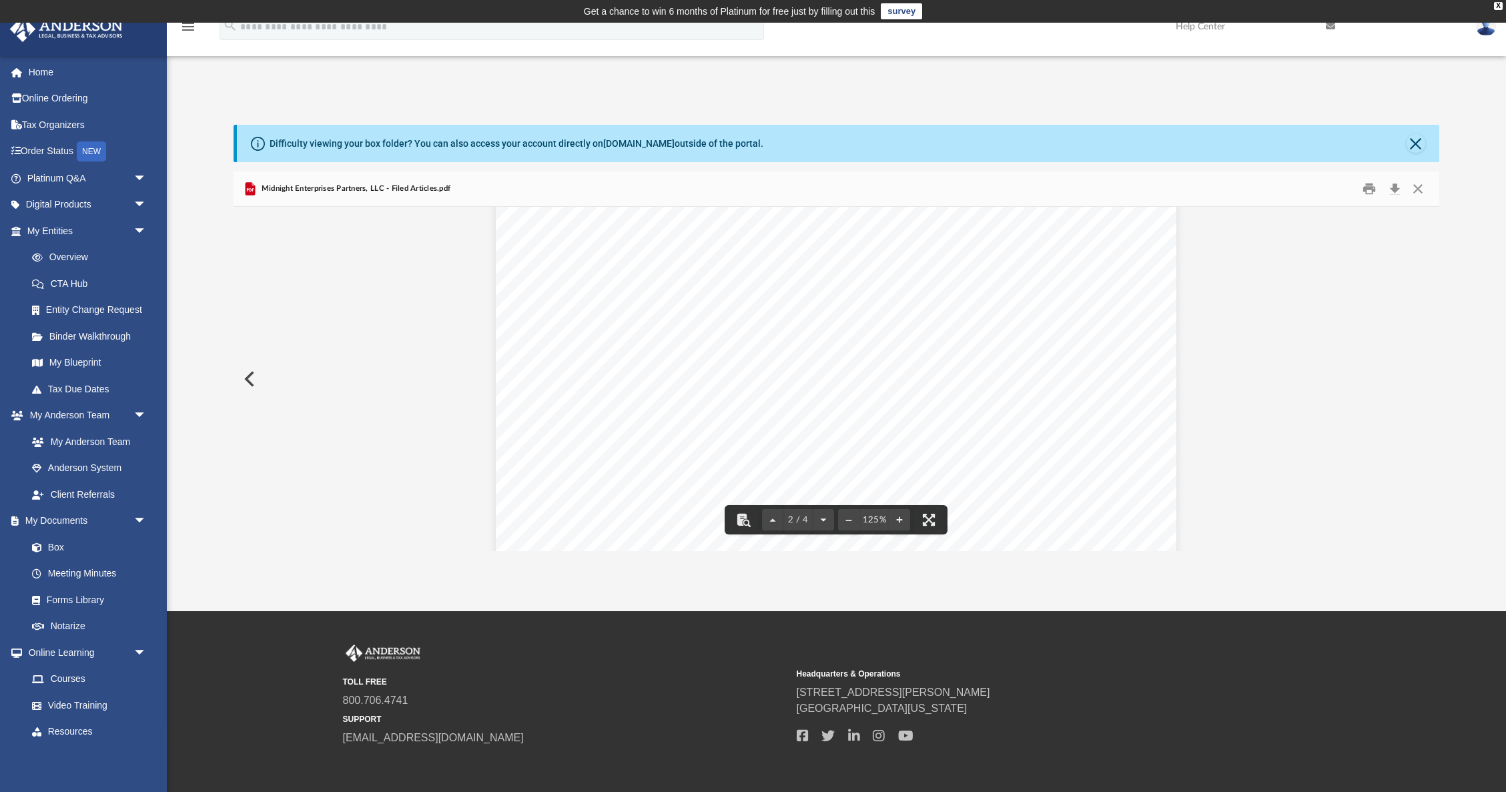
scroll to position [967, 0]
click at [1408, 144] on button "Close" at bounding box center [1415, 143] width 19 height 19
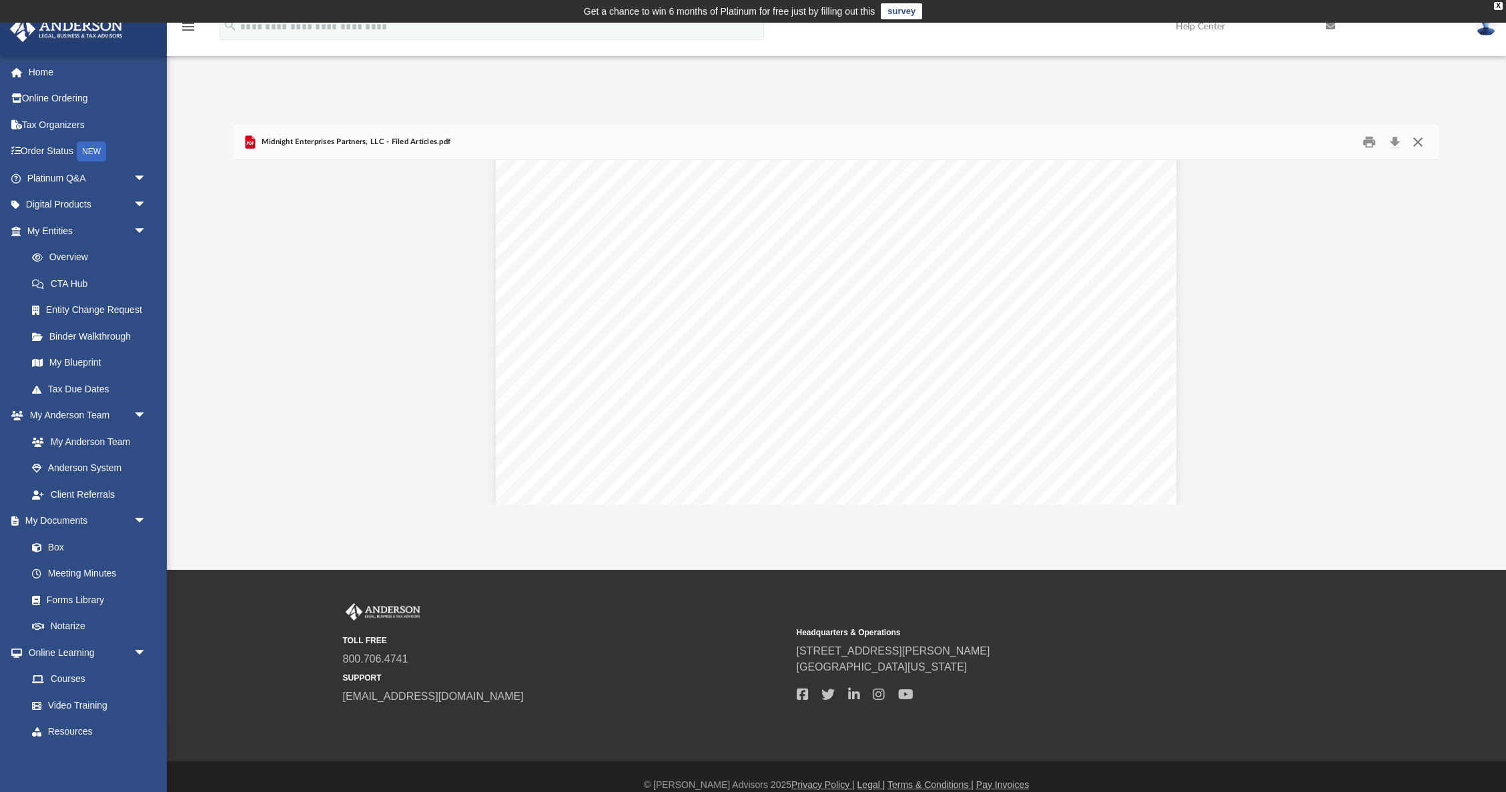
click at [1420, 143] on button "Close" at bounding box center [1418, 142] width 24 height 21
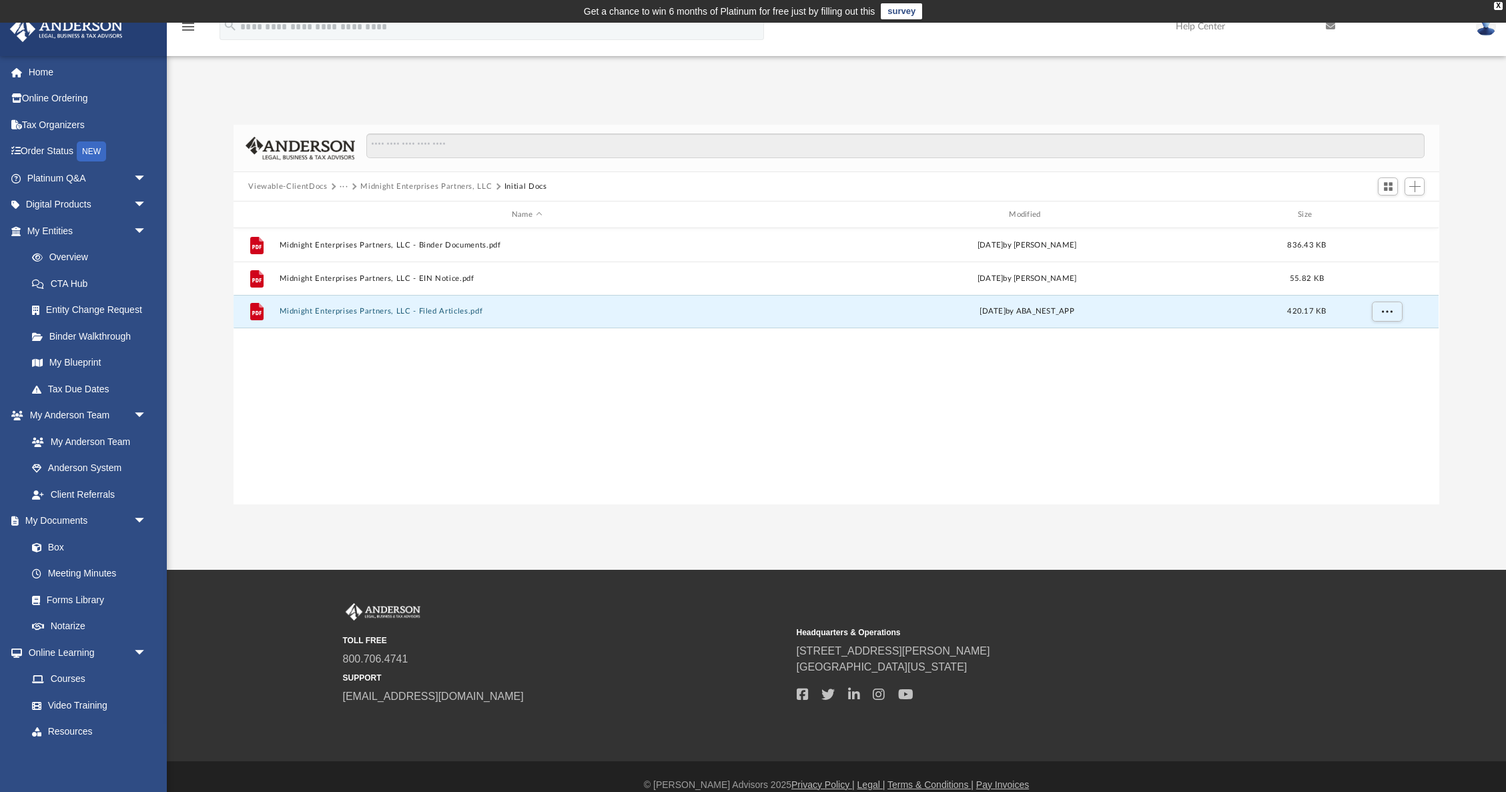
click at [447, 185] on button "Midnight Enterprises Partners, LLC" at bounding box center [425, 187] width 131 height 12
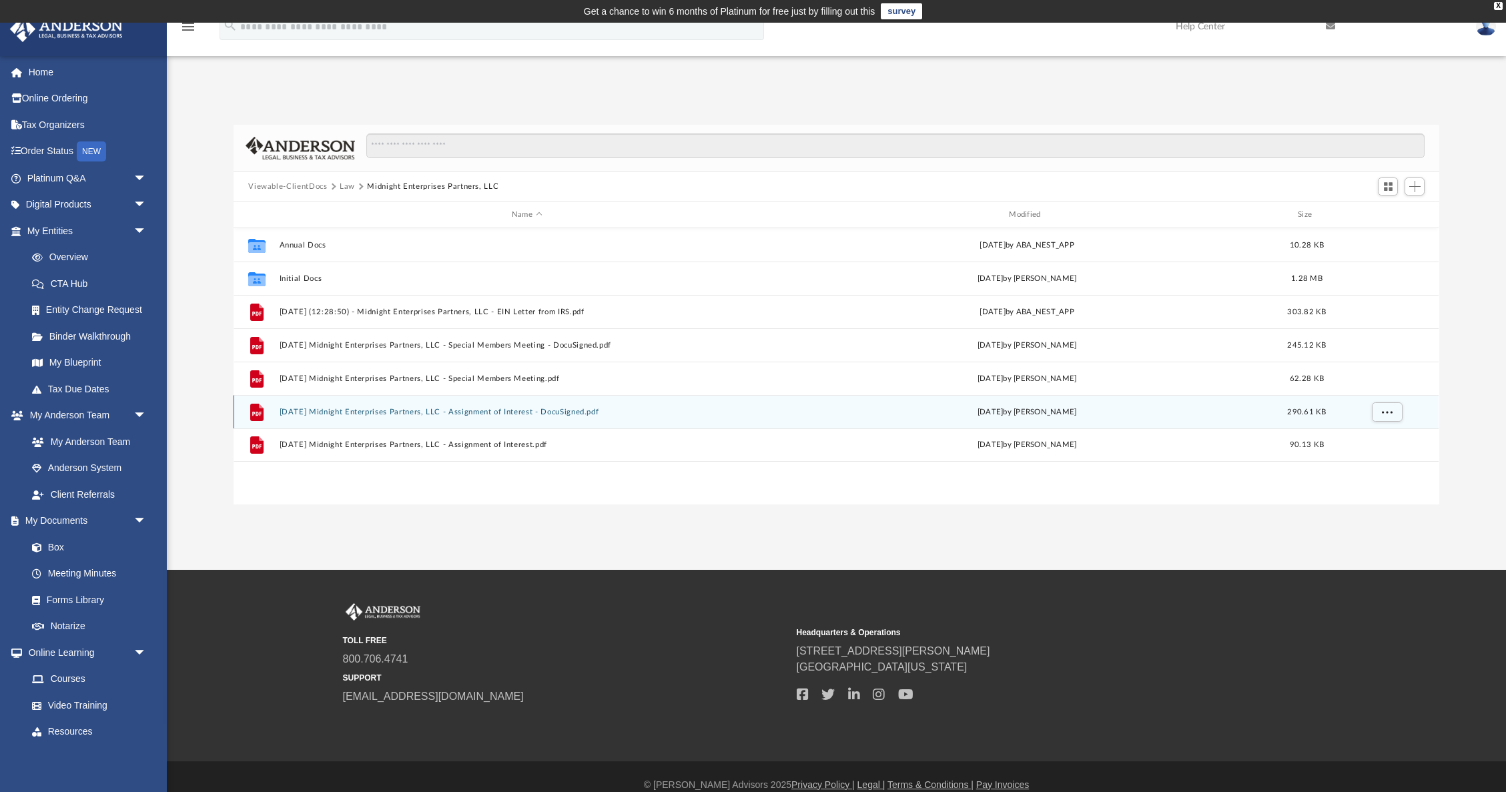
click at [487, 411] on button "[DATE] Midnight Enterprises Partners, LLC - Assignment of Interest - DocuSigned…" at bounding box center [527, 412] width 494 height 9
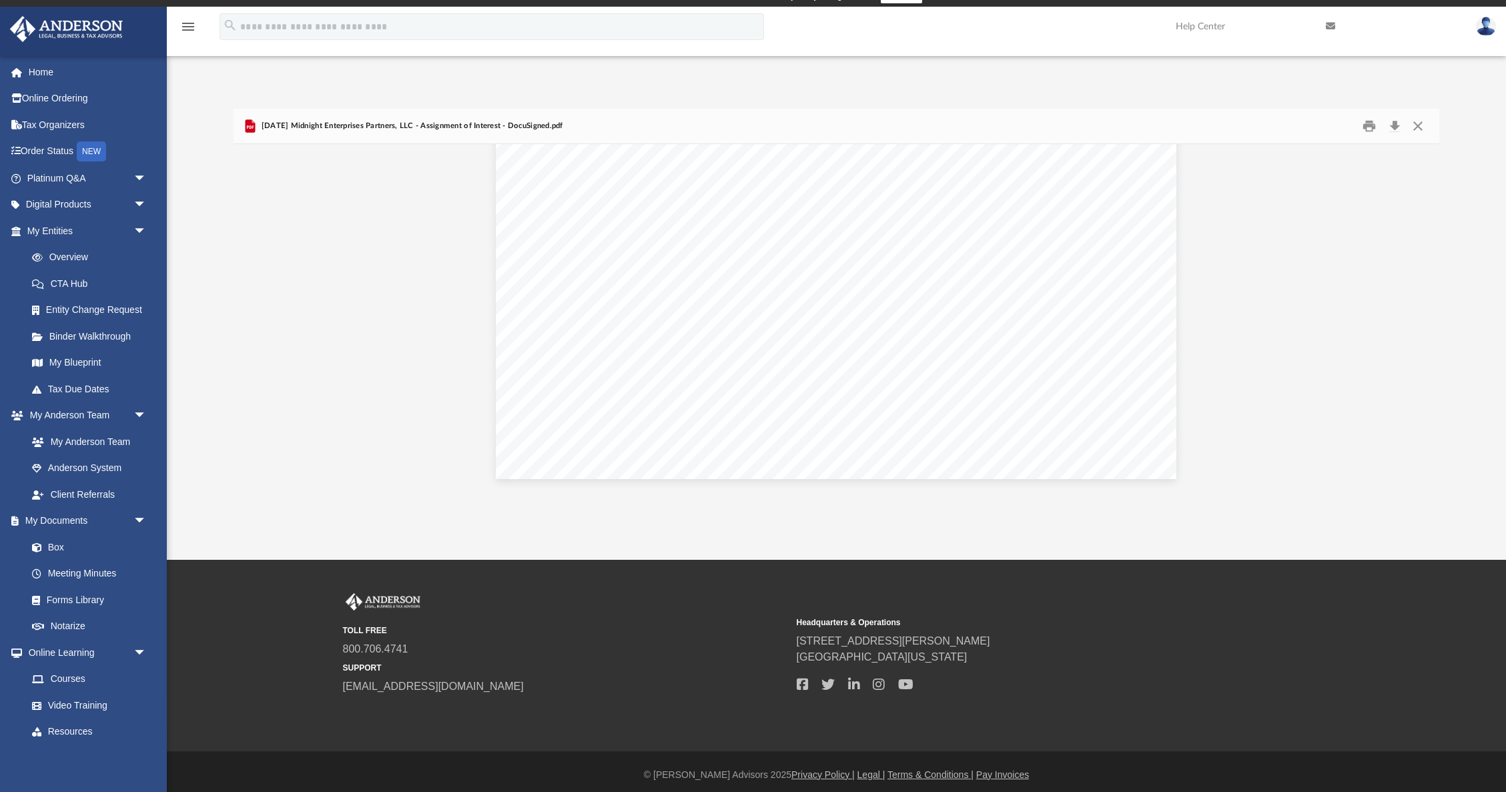
scroll to position [22, 0]
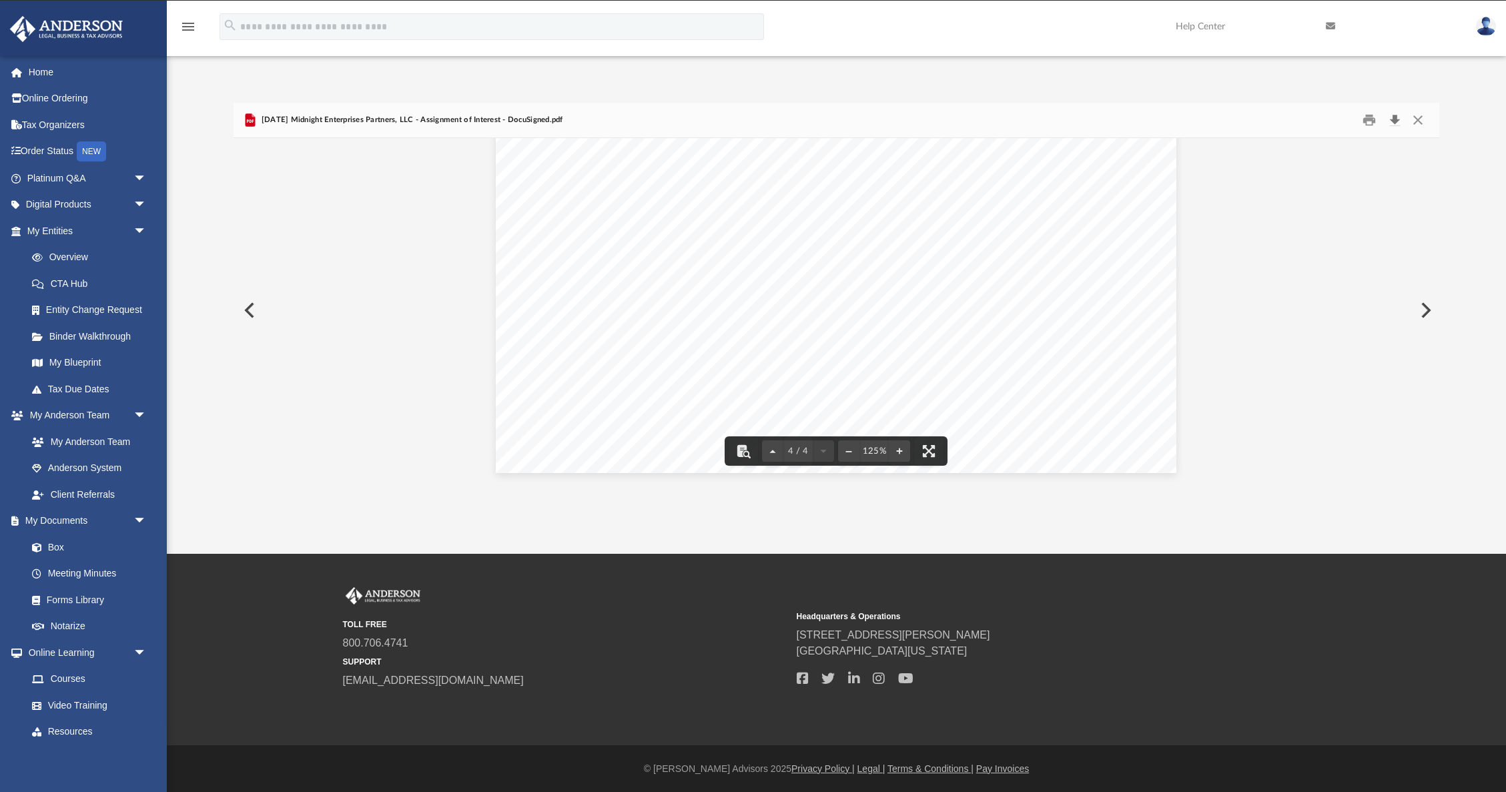
click at [1394, 119] on button "Download" at bounding box center [1394, 120] width 24 height 21
